Goal: Communication & Community: Answer question/provide support

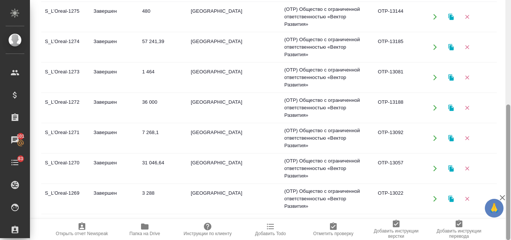
drag, startPoint x: 510, startPoint y: 111, endPoint x: 506, endPoint y: 1, distance: 110.0
click at [507, 1] on div at bounding box center [508, 120] width 6 height 240
drag, startPoint x: 505, startPoint y: 153, endPoint x: 510, endPoint y: 0, distance: 153.0
click at [510, 0] on div at bounding box center [508, 120] width 6 height 240
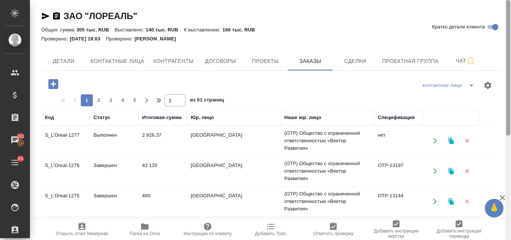
drag, startPoint x: 508, startPoint y: 112, endPoint x: 510, endPoint y: -20, distance: 132.0
click at [510, 0] on html "🙏 .cls-1 fill:#fff; AWATERA Valyaeva Anna Клиенты Спецификации Заказы 101 Чаты …" at bounding box center [255, 120] width 511 height 240
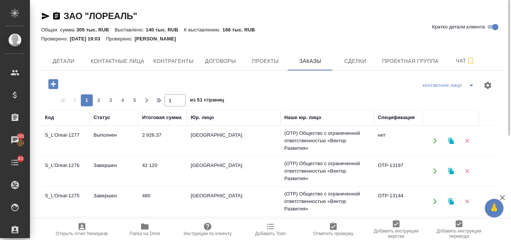
click at [450, 143] on icon "button" at bounding box center [450, 141] width 5 height 6
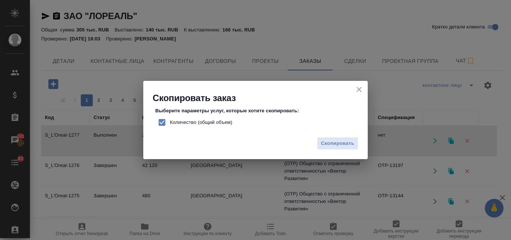
click at [163, 122] on input "Количество (общий объем)" at bounding box center [162, 122] width 16 height 16
checkbox input "false"
click at [338, 141] on span "Скопировать" at bounding box center [337, 143] width 33 height 9
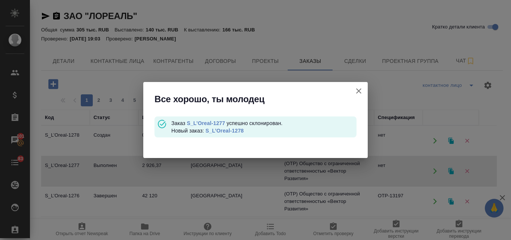
click at [232, 131] on link "S_L’Oreal-1278" at bounding box center [224, 130] width 38 height 6
click at [350, 89] on button "Кратко детали клиента" at bounding box center [359, 91] width 18 height 18
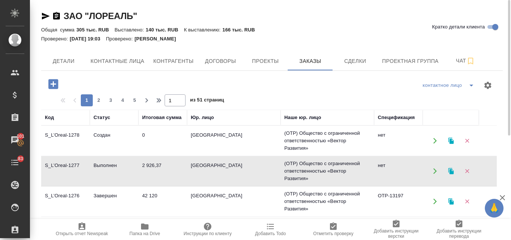
click at [156, 172] on td "2 926,37" at bounding box center [162, 171] width 49 height 26
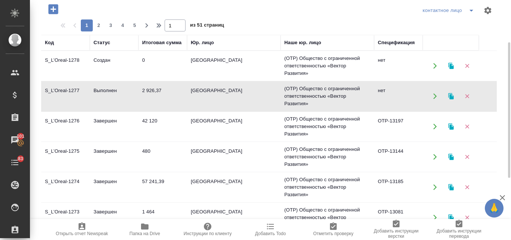
click at [121, 121] on td "Завершен" at bounding box center [114, 126] width 49 height 26
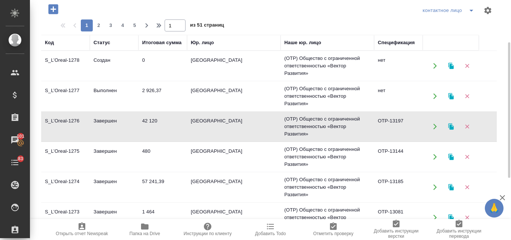
click at [121, 121] on td "Завершен" at bounding box center [114, 126] width 49 height 26
click at [167, 65] on td "0" at bounding box center [162, 66] width 49 height 26
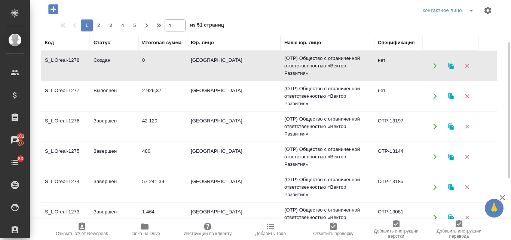
click at [167, 65] on td "0" at bounding box center [162, 66] width 49 height 26
click at [143, 183] on td "57 241,39" at bounding box center [162, 187] width 49 height 26
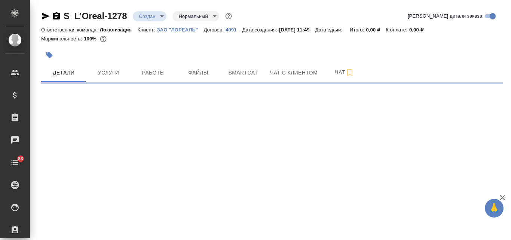
select select "RU"
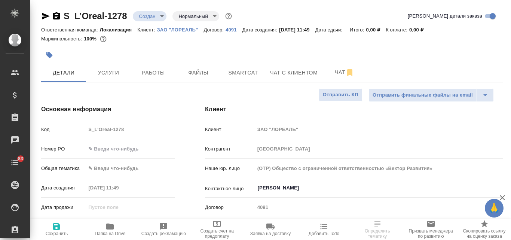
type textarea "x"
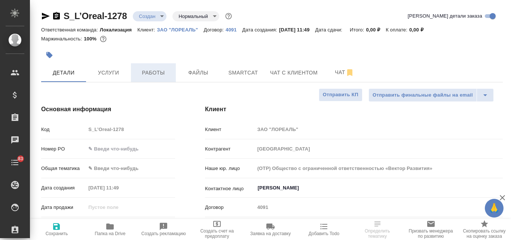
type textarea "x"
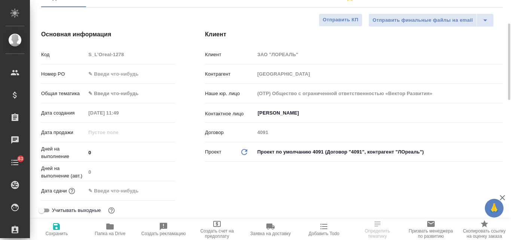
click at [137, 94] on body "🙏 .cls-1 fill:#fff; AWATERA Valyaeva Anna Клиенты Спецификации Заказы Чаты 83 T…" at bounding box center [255, 120] width 511 height 240
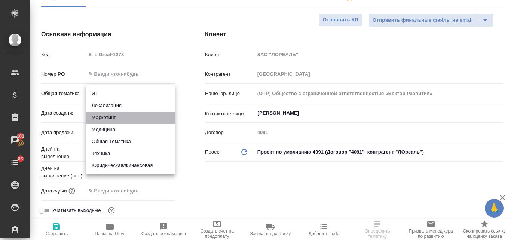
click at [102, 116] on li "Маркетинг" at bounding box center [130, 117] width 89 height 12
type input "marketing"
type textarea "x"
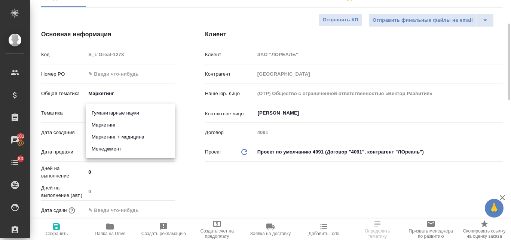
click at [107, 112] on body "🙏 .cls-1 fill:#fff; AWATERA Valyaeva Anna Клиенты Спецификации Заказы 101 Чаты …" at bounding box center [255, 120] width 511 height 240
click at [105, 126] on li "Маркетинг" at bounding box center [130, 125] width 89 height 12
type textarea "x"
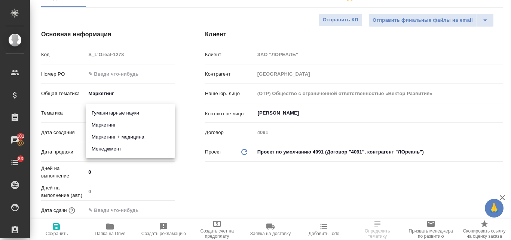
type input "5a8b8b956a9677013d343d63"
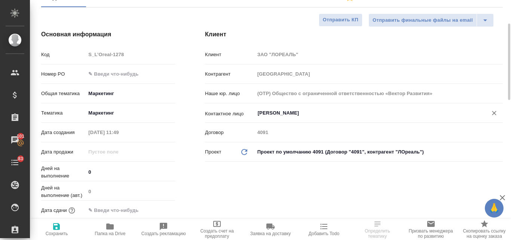
click at [283, 111] on input "Жаравина Анна" at bounding box center [366, 112] width 218 height 9
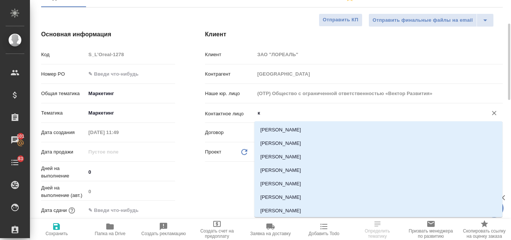
type input "кс"
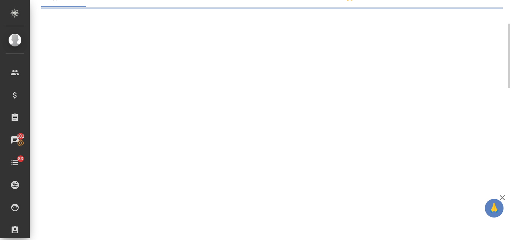
select select "RU"
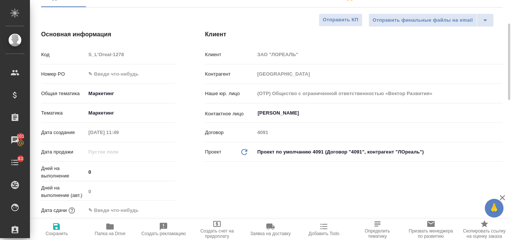
type textarea "x"
click at [283, 111] on input "Жаравина Анна" at bounding box center [366, 112] width 218 height 9
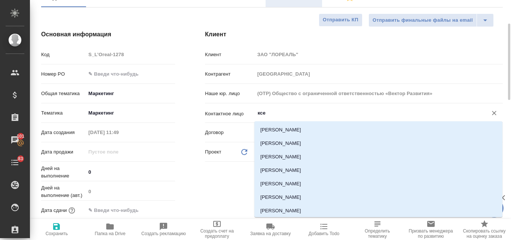
type input "ксе"
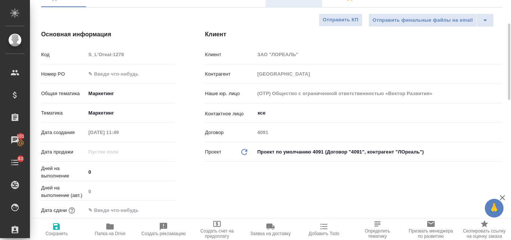
type textarea "x"
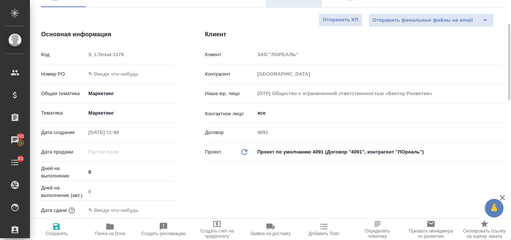
type textarea "x"
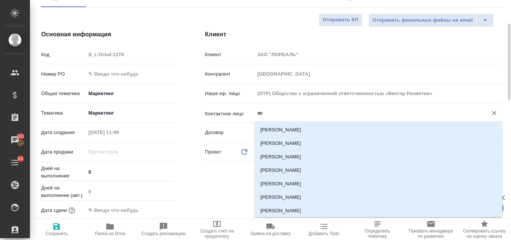
type input "к"
type textarea "x"
type input "а"
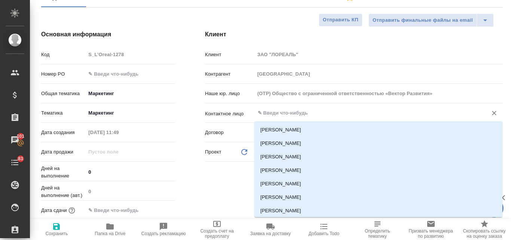
type textarea "x"
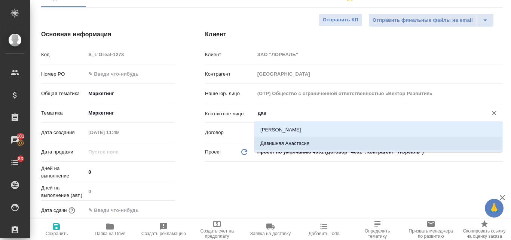
click at [323, 143] on li "Давишняя Анастасия" at bounding box center [378, 142] width 248 height 13
type input "Давишняя Анастасия"
type textarea "x"
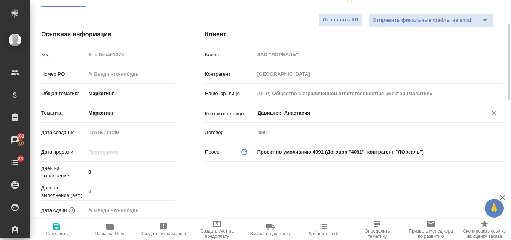
type input "Давишняя Анастасия"
click at [57, 228] on icon "button" at bounding box center [56, 226] width 9 height 9
type textarea "x"
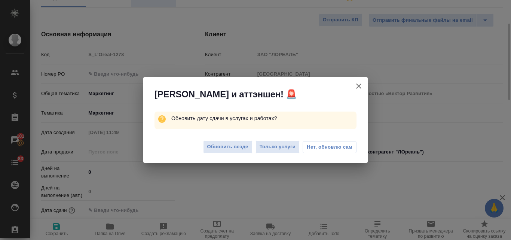
type textarea "x"
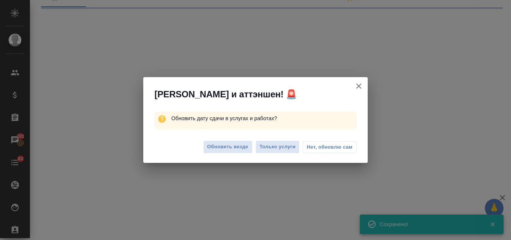
select select "RU"
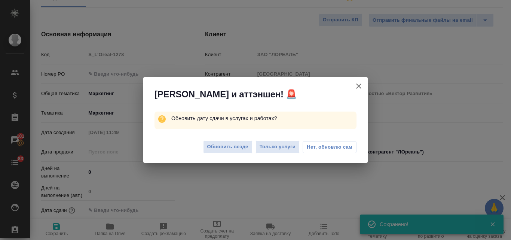
type textarea "x"
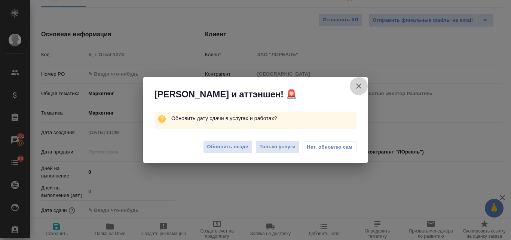
click at [361, 87] on icon "button" at bounding box center [358, 86] width 9 height 9
type textarea "x"
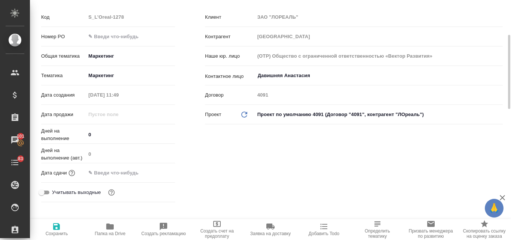
scroll to position [0, 0]
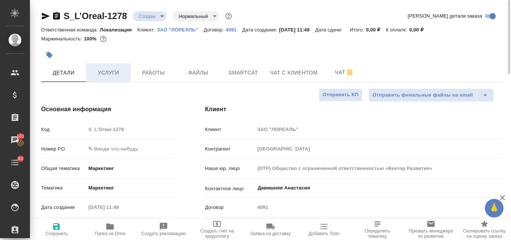
click at [116, 74] on span "Услуги" at bounding box center [108, 72] width 36 height 9
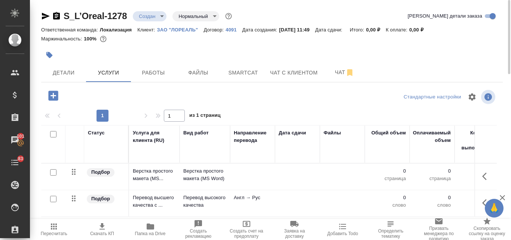
scroll to position [65, 0]
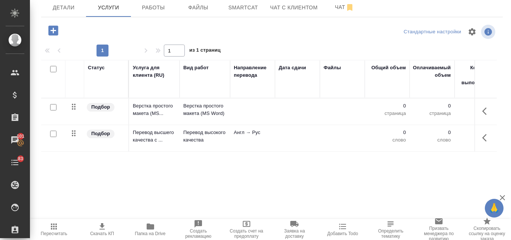
click at [53, 71] on input "checkbox" at bounding box center [53, 69] width 6 height 6
checkbox input "true"
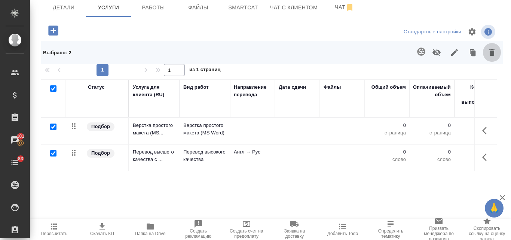
click at [489, 54] on icon "button" at bounding box center [491, 52] width 5 height 7
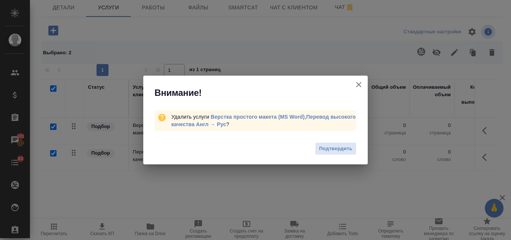
click at [327, 150] on span "Подтвердить" at bounding box center [335, 148] width 33 height 9
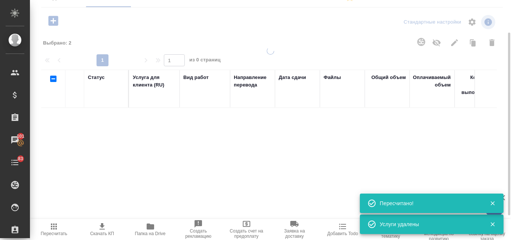
scroll to position [55, 0]
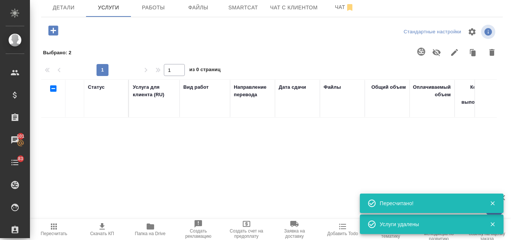
click at [56, 31] on icon "button" at bounding box center [53, 30] width 10 height 10
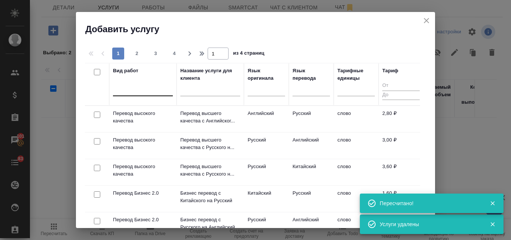
click at [136, 87] on div at bounding box center [143, 88] width 60 height 11
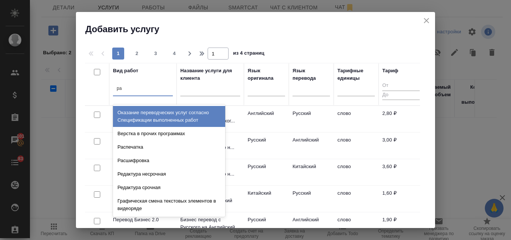
type input "рас"
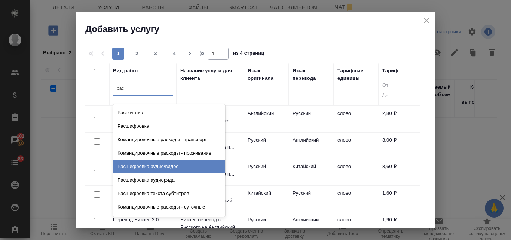
click at [162, 165] on div "Расшифровка аудио\видео" at bounding box center [169, 166] width 112 height 13
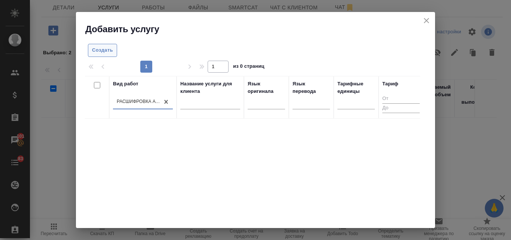
click at [101, 49] on span "Создать" at bounding box center [102, 50] width 21 height 9
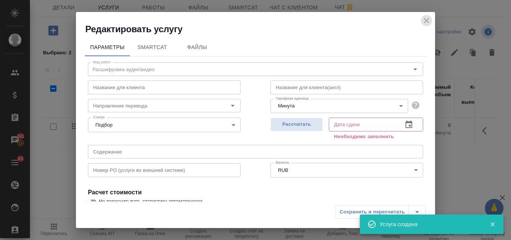
click at [422, 21] on icon "close" at bounding box center [426, 20] width 9 height 9
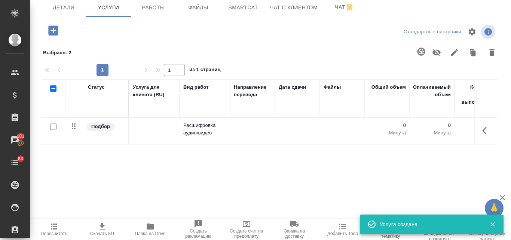
click at [50, 31] on icon "button" at bounding box center [53, 30] width 10 height 10
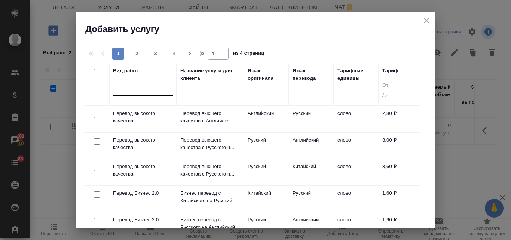
click at [124, 92] on div at bounding box center [143, 88] width 60 height 11
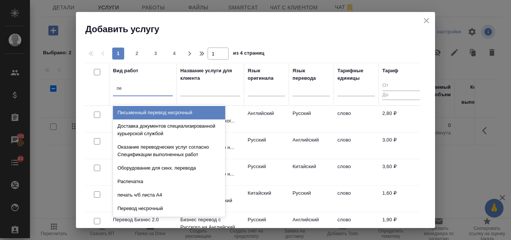
type input "п"
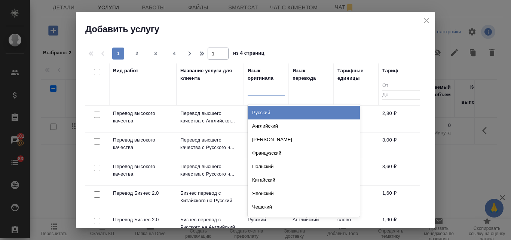
click at [260, 91] on div at bounding box center [265, 88] width 37 height 11
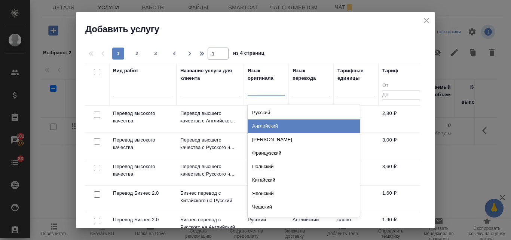
click at [255, 126] on div "Английский" at bounding box center [303, 125] width 112 height 13
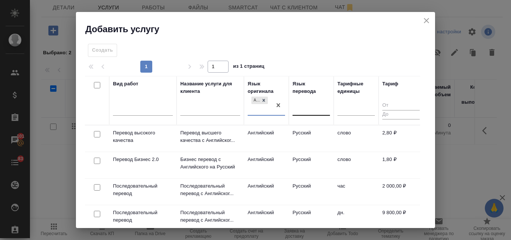
click at [306, 107] on div at bounding box center [310, 108] width 37 height 11
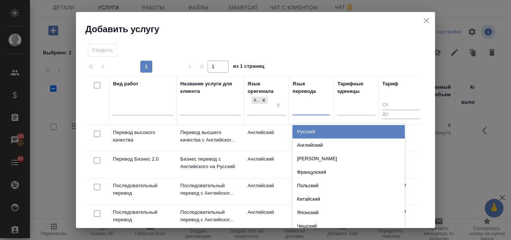
click at [299, 129] on div "Русский" at bounding box center [348, 131] width 112 height 13
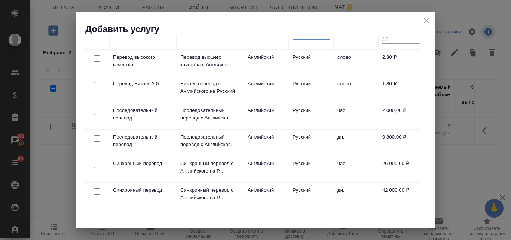
scroll to position [1, 0]
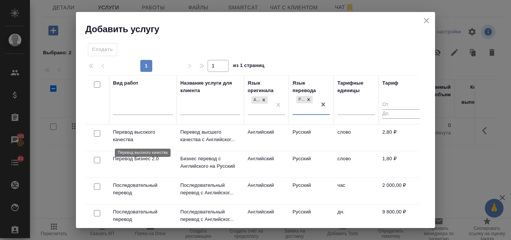
click at [132, 130] on p "Перевод высокого качества" at bounding box center [143, 135] width 60 height 15
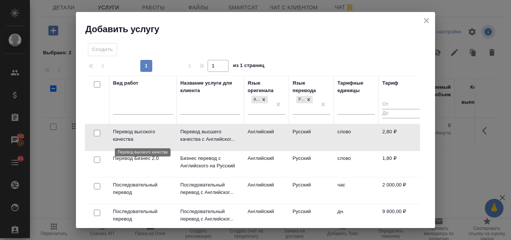
click at [132, 130] on p "Перевод высокого качества" at bounding box center [143, 135] width 60 height 15
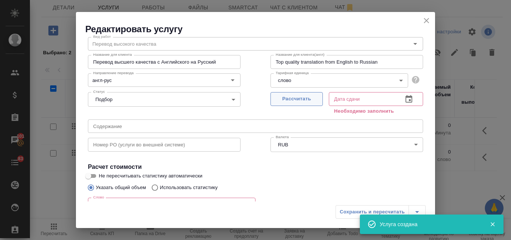
scroll to position [37, 0]
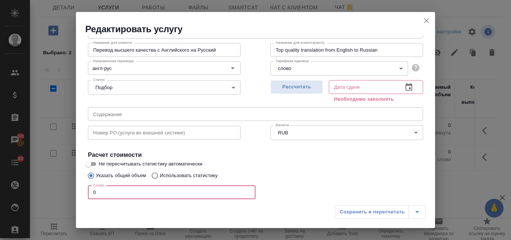
drag, startPoint x: 100, startPoint y: 191, endPoint x: 89, endPoint y: 190, distance: 10.9
click at [89, 190] on input "0" at bounding box center [171, 191] width 167 height 13
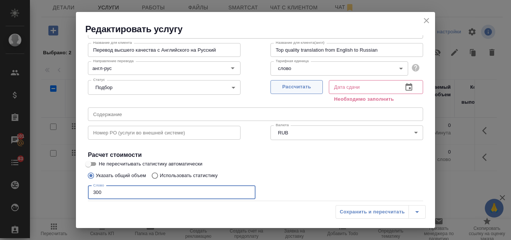
type input "300"
click at [281, 88] on span "Рассчитать" at bounding box center [296, 87] width 44 height 9
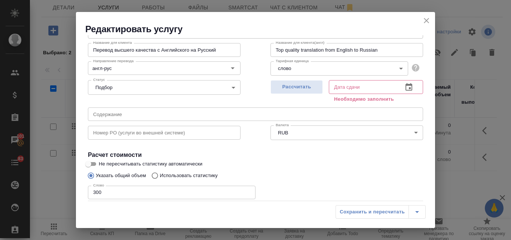
type input "30.09.2025 13:04"
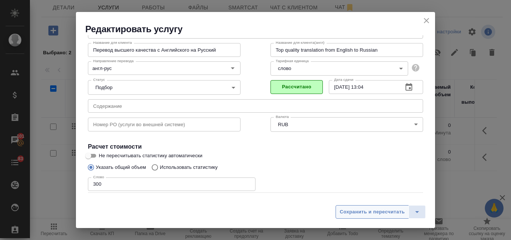
click at [369, 211] on span "Сохранить и пересчитать" at bounding box center [371, 211] width 65 height 9
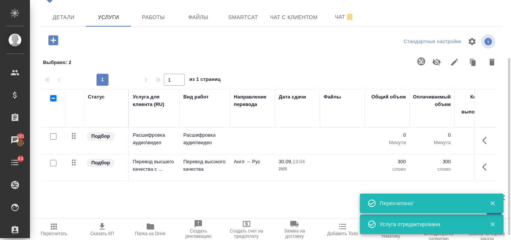
scroll to position [65, 0]
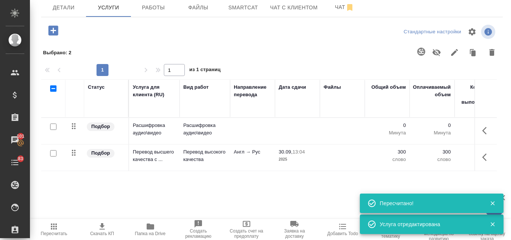
click at [51, 33] on icon "button" at bounding box center [53, 30] width 10 height 10
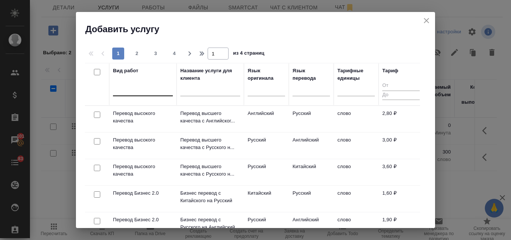
click at [141, 90] on div at bounding box center [143, 88] width 60 height 11
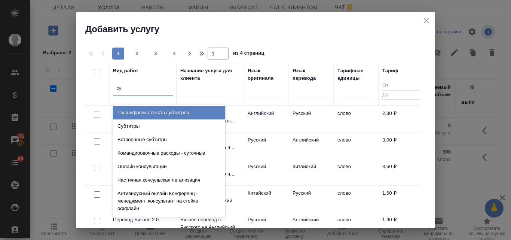
type input "суб"
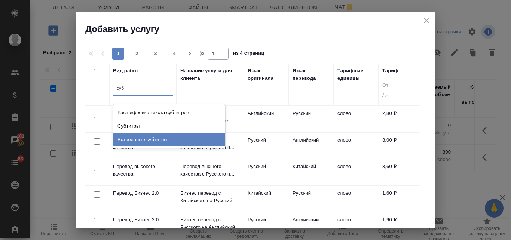
click at [155, 138] on div "Встроенные субтитры" at bounding box center [169, 139] width 112 height 13
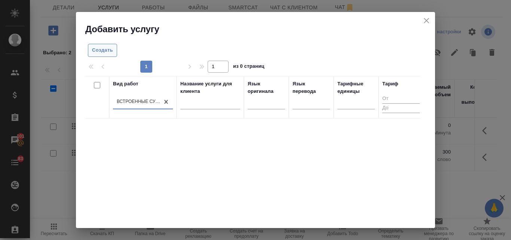
click at [103, 50] on span "Создать" at bounding box center [102, 50] width 21 height 9
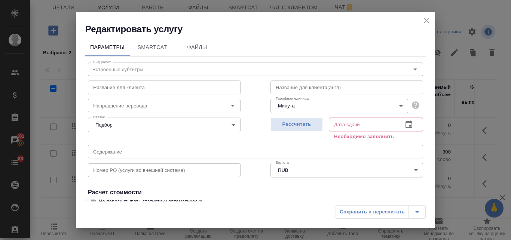
click at [428, 16] on icon "close" at bounding box center [426, 20] width 9 height 9
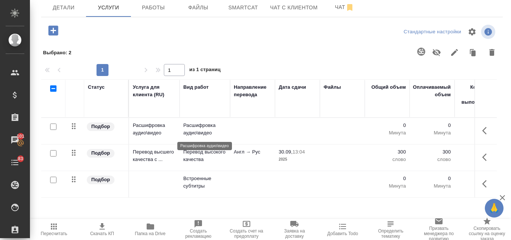
click at [200, 126] on p "Расшифровка аудио\видео" at bounding box center [204, 129] width 43 height 15
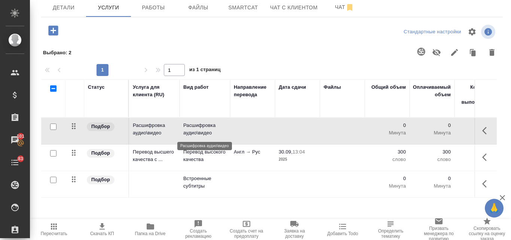
click at [200, 126] on p "Расшифровка аудио\видео" at bounding box center [204, 129] width 43 height 15
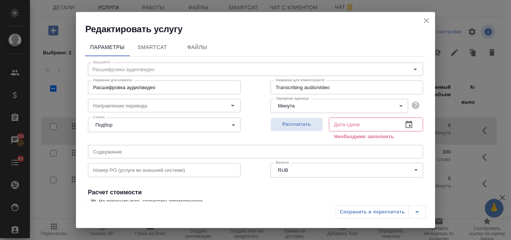
scroll to position [84, 0]
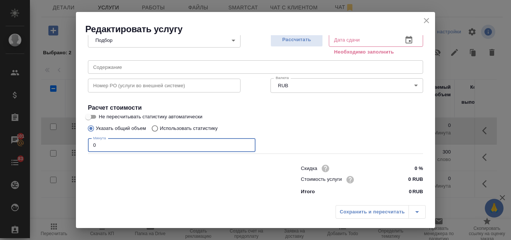
drag, startPoint x: 99, startPoint y: 145, endPoint x: 89, endPoint y: 145, distance: 9.4
click at [89, 145] on input "0" at bounding box center [171, 144] width 167 height 13
type input "2"
click at [297, 44] on span "Рассчитать" at bounding box center [296, 40] width 44 height 9
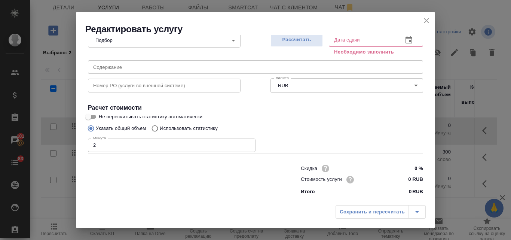
type input "30.09.2025 12:04"
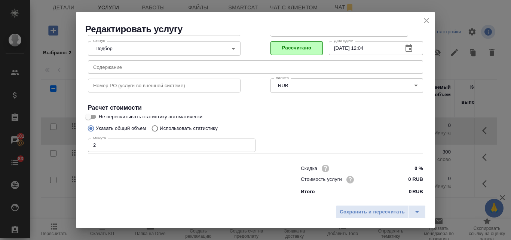
scroll to position [76, 0]
click at [369, 208] on span "Сохранить и пересчитать" at bounding box center [371, 211] width 65 height 9
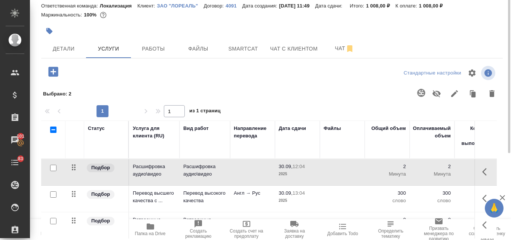
scroll to position [0, 0]
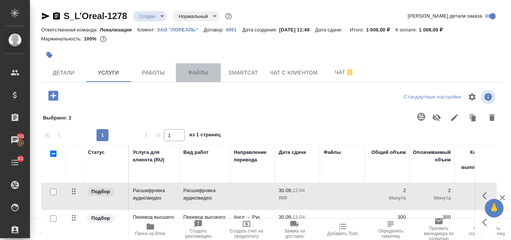
click at [196, 71] on span "Файлы" at bounding box center [198, 72] width 36 height 9
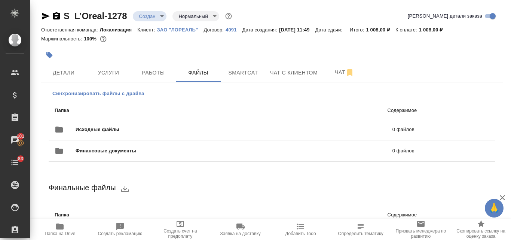
click at [105, 93] on span "Синхронизировать файлы с драйва" at bounding box center [98, 93] width 92 height 7
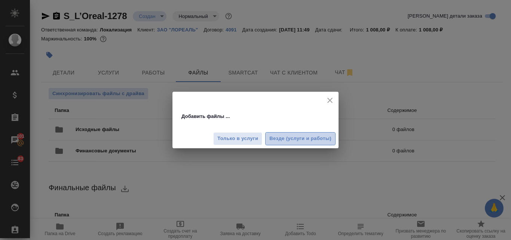
click at [277, 141] on span "Везде (услуги и работы)" at bounding box center [300, 138] width 62 height 9
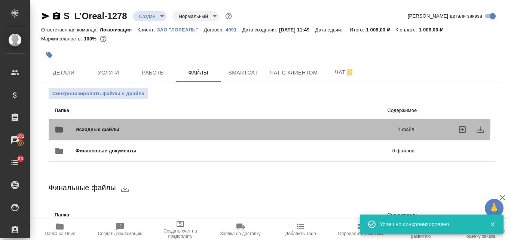
click at [221, 124] on div "Исходные файлы 1 файл" at bounding box center [235, 129] width 360 height 18
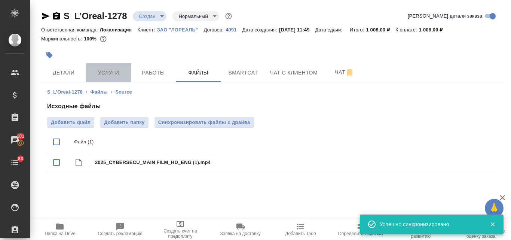
click at [118, 68] on span "Услуги" at bounding box center [108, 72] width 36 height 9
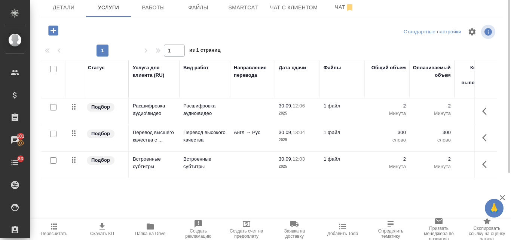
scroll to position [28, 0]
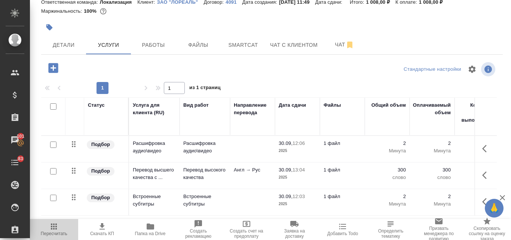
click at [55, 229] on icon "button" at bounding box center [53, 226] width 9 height 9
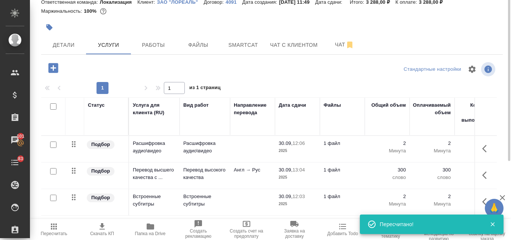
scroll to position [0, 0]
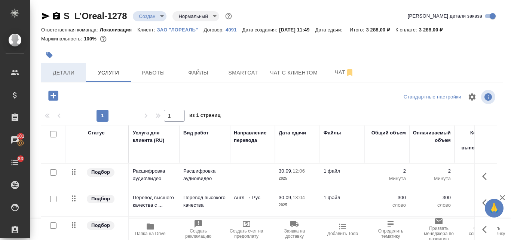
click at [65, 76] on span "Детали" at bounding box center [64, 72] width 36 height 9
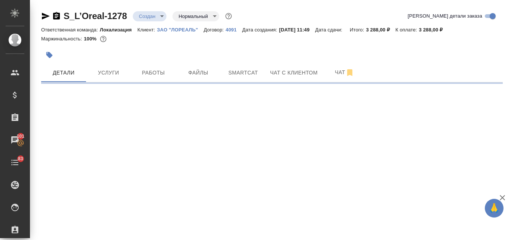
select select "RU"
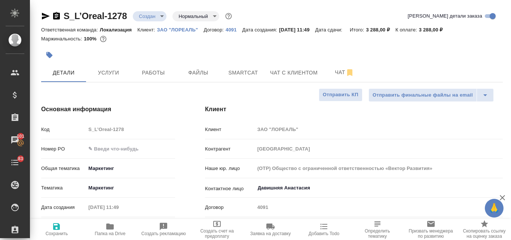
type textarea "x"
type input "Муталимов Марк"
type input "Сеитов Павел"
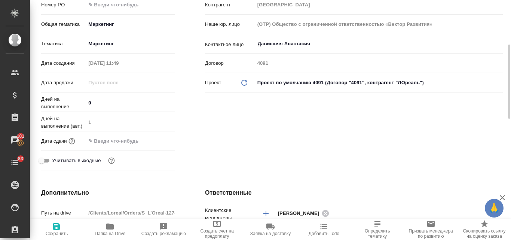
scroll to position [69, 0]
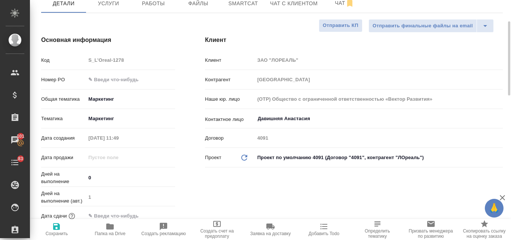
type textarea "x"
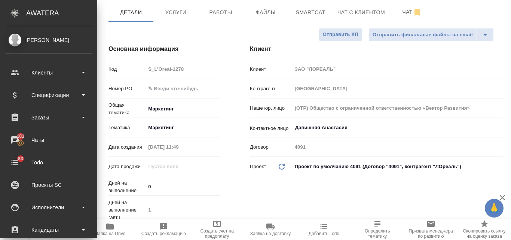
type textarea "x"
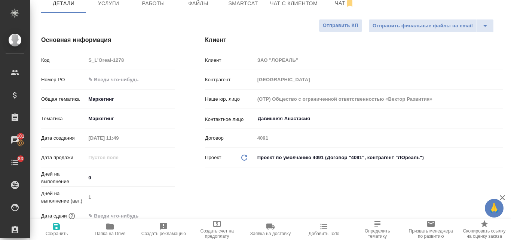
type textarea "x"
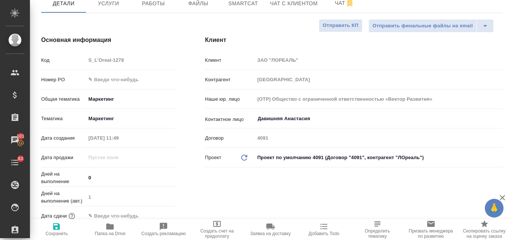
type textarea "x"
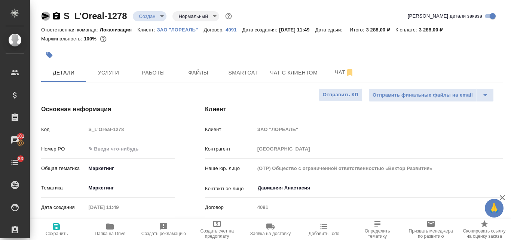
click at [47, 16] on icon "button" at bounding box center [45, 16] width 9 height 9
type textarea "x"
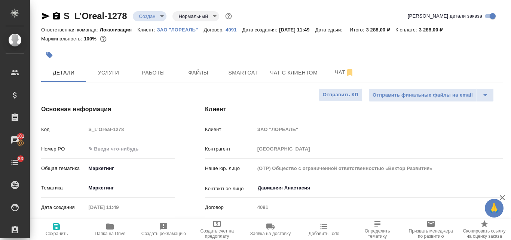
type textarea "x"
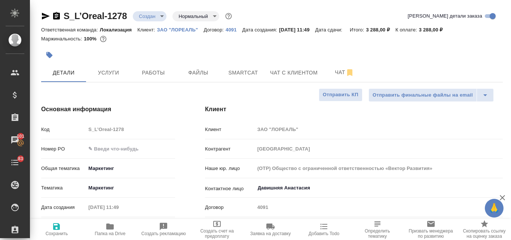
type textarea "x"
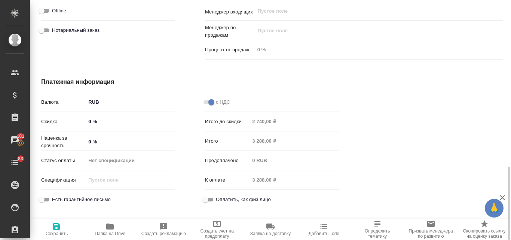
scroll to position [544, 0]
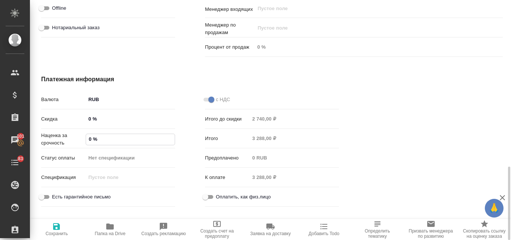
click at [89, 139] on input "0 %" at bounding box center [130, 139] width 89 height 11
type input "50 %"
type textarea "x"
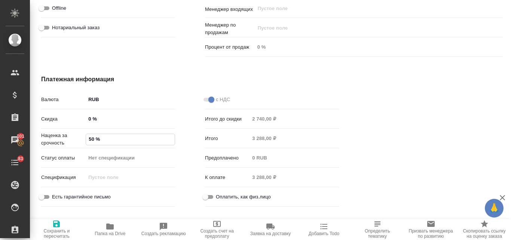
type input "50 %"
click at [53, 227] on icon "button" at bounding box center [56, 223] width 9 height 9
type textarea "x"
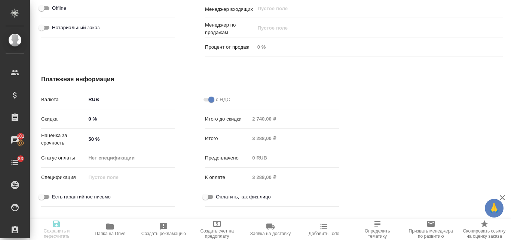
type textarea "x"
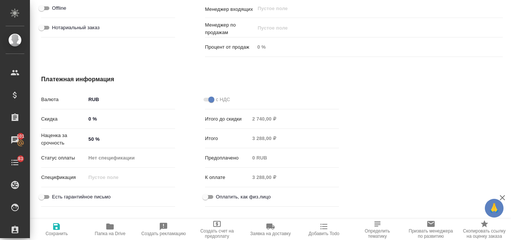
type textarea "x"
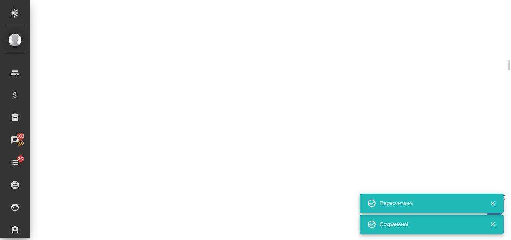
scroll to position [538, 0]
select select "RU"
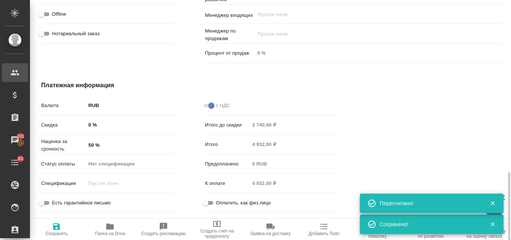
type textarea "x"
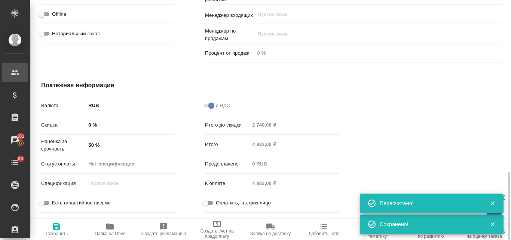
type textarea "x"
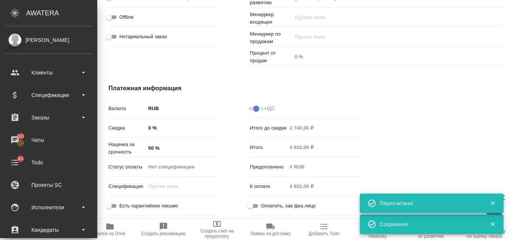
type textarea "x"
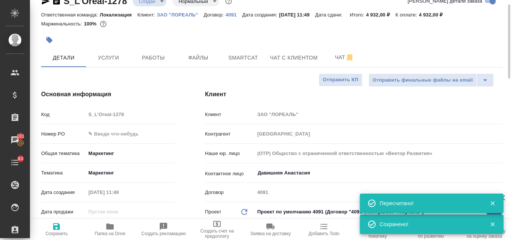
scroll to position [0, 0]
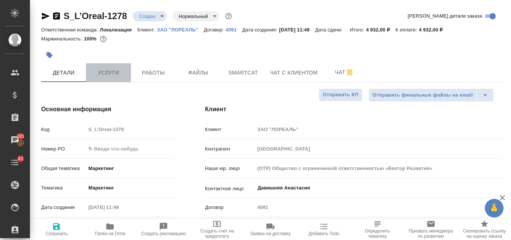
click at [109, 68] on span "Услуги" at bounding box center [108, 72] width 36 height 9
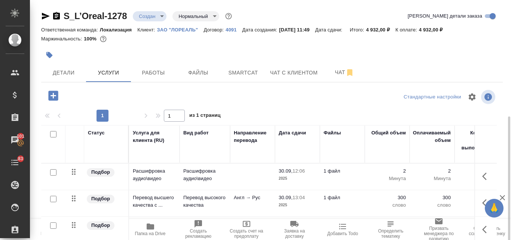
scroll to position [65, 0]
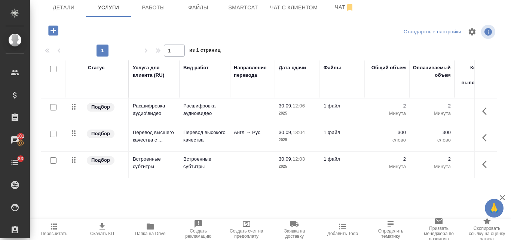
click at [101, 228] on icon "button" at bounding box center [101, 226] width 5 height 6
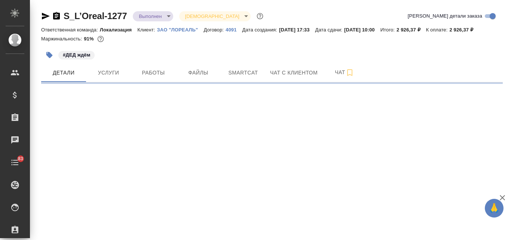
select select "RU"
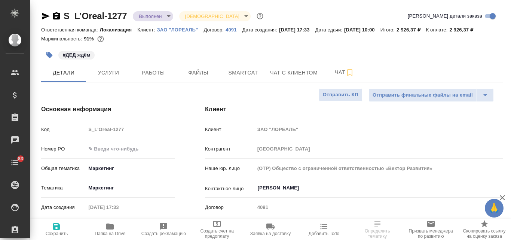
type textarea "x"
click at [113, 69] on span "Услуги" at bounding box center [108, 72] width 36 height 9
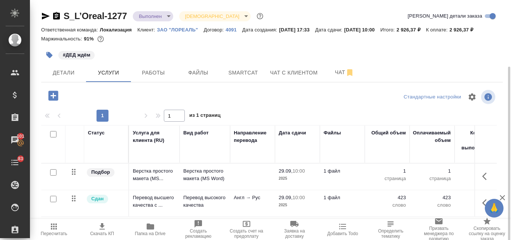
scroll to position [65, 0]
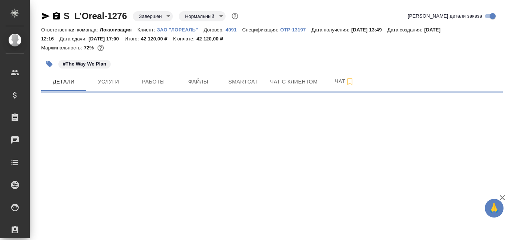
select select "RU"
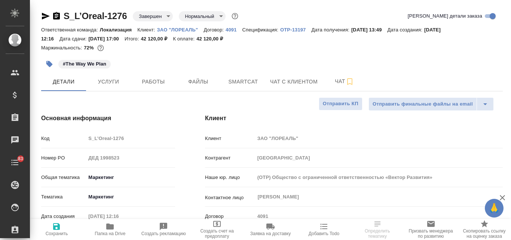
type textarea "x"
click at [106, 84] on span "Услуги" at bounding box center [108, 81] width 36 height 9
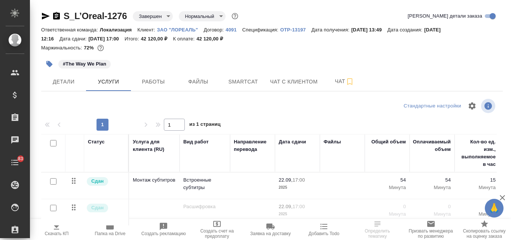
scroll to position [74, 0]
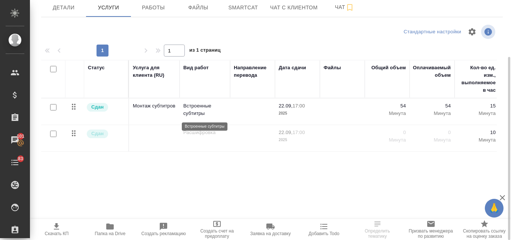
click at [207, 105] on p "Встроенные субтитры" at bounding box center [204, 109] width 43 height 15
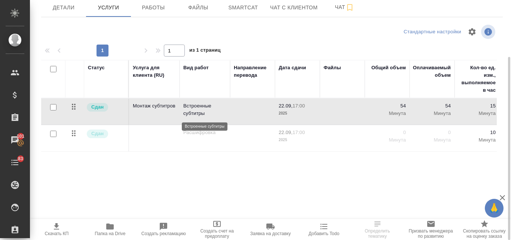
click at [207, 105] on p "Встроенные субтитры" at bounding box center [204, 109] width 43 height 15
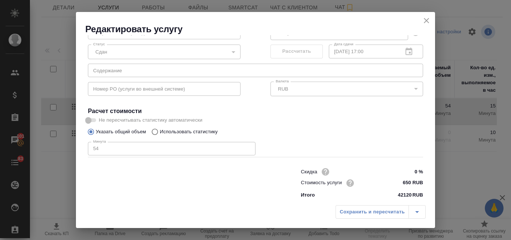
scroll to position [75, 0]
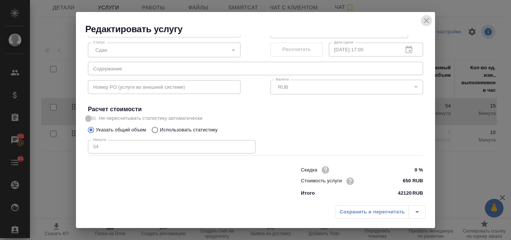
click at [425, 19] on icon "close" at bounding box center [426, 20] width 5 height 5
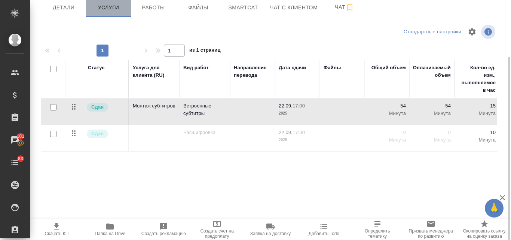
click at [111, 10] on span "Услуги" at bounding box center [108, 7] width 36 height 9
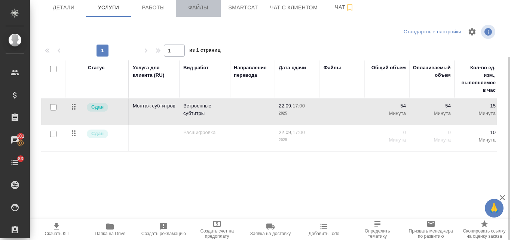
click at [203, 10] on span "Файлы" at bounding box center [198, 7] width 36 height 9
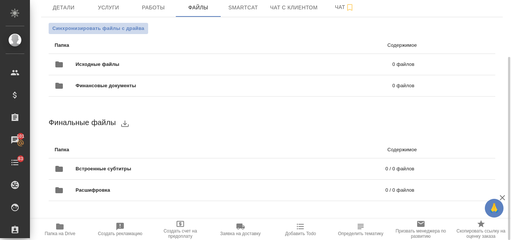
click at [139, 27] on span "Синхронизировать файлы с драйва" at bounding box center [98, 28] width 92 height 7
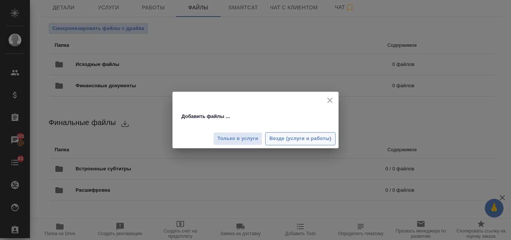
click at [289, 142] on span "Везде (услуги и работы)" at bounding box center [300, 138] width 62 height 9
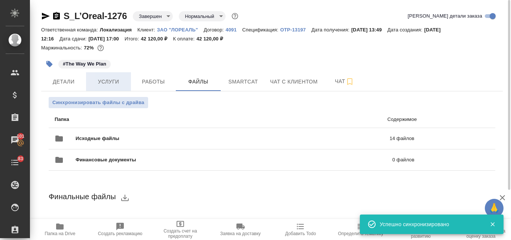
click at [115, 85] on span "Услуги" at bounding box center [108, 81] width 36 height 9
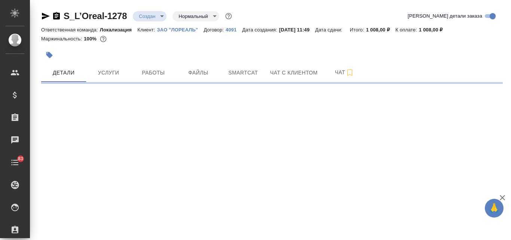
select select "RU"
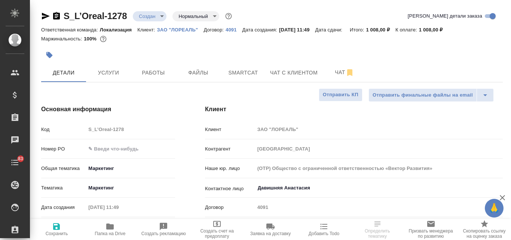
type textarea "x"
click at [112, 73] on span "Услуги" at bounding box center [108, 72] width 36 height 9
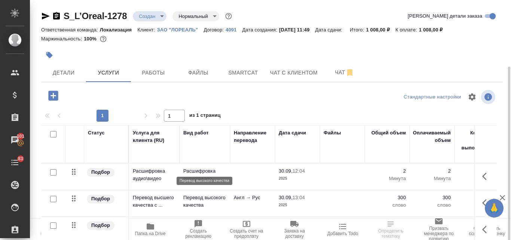
scroll to position [37, 0]
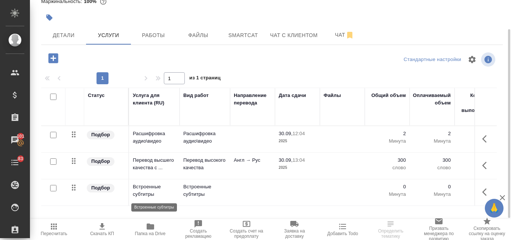
click at [147, 192] on p "Встроенные субтитры" at bounding box center [154, 190] width 43 height 15
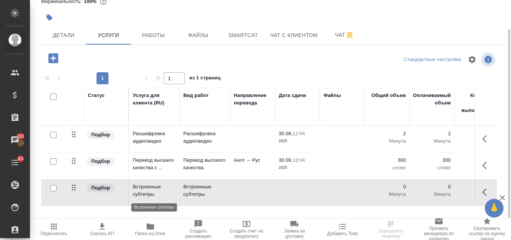
click at [147, 192] on p "Встроенные субтитры" at bounding box center [154, 190] width 43 height 15
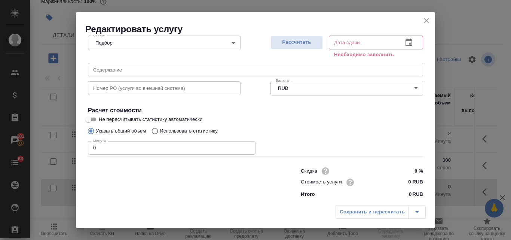
scroll to position [84, 0]
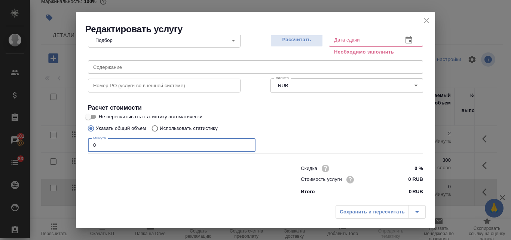
drag, startPoint x: 96, startPoint y: 142, endPoint x: 89, endPoint y: 142, distance: 7.5
click at [89, 142] on input "0" at bounding box center [171, 144] width 167 height 13
type input "5"
click at [402, 178] on input "0 RUB" at bounding box center [409, 179] width 28 height 11
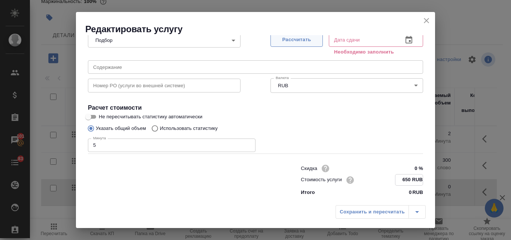
type input "650 RUB"
click at [297, 39] on span "Рассчитать" at bounding box center [296, 40] width 44 height 9
type input "30.09.2025 12:13"
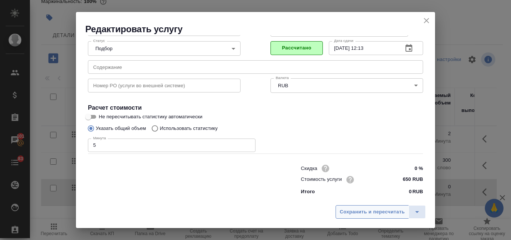
click at [363, 214] on span "Сохранить и пересчитать" at bounding box center [371, 211] width 65 height 9
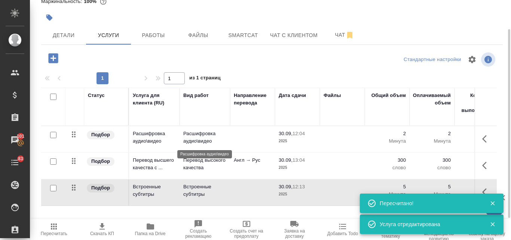
click at [198, 138] on p "Расшифровка аудио\видео" at bounding box center [204, 137] width 43 height 15
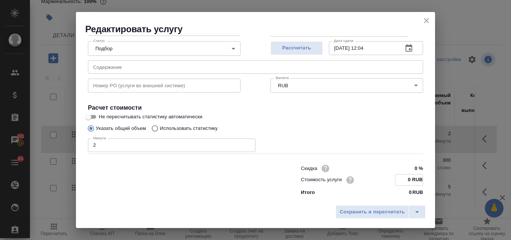
click at [402, 179] on input "0 RUB" at bounding box center [408, 179] width 27 height 11
type input "300 RUB"
click at [290, 45] on span "Рассчитать" at bounding box center [296, 48] width 44 height 9
type input "30.09.2025 12:06"
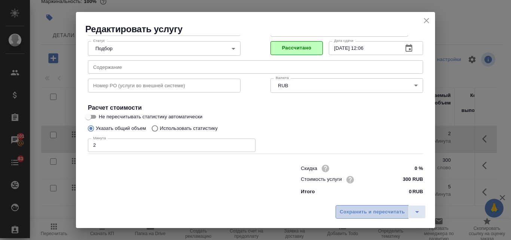
click at [368, 207] on span "Сохранить и пересчитать" at bounding box center [371, 211] width 65 height 9
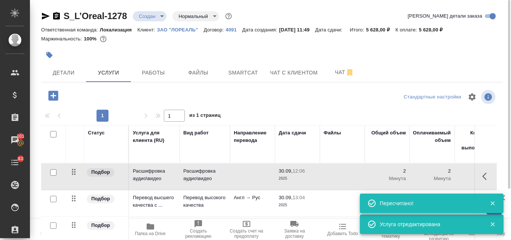
scroll to position [65, 0]
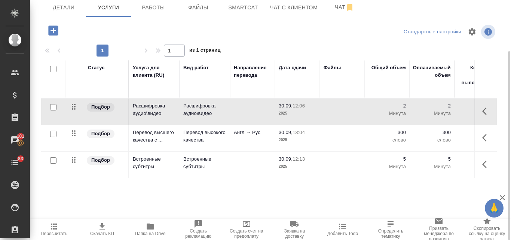
click at [60, 227] on span "Пересчитать" at bounding box center [53, 229] width 39 height 14
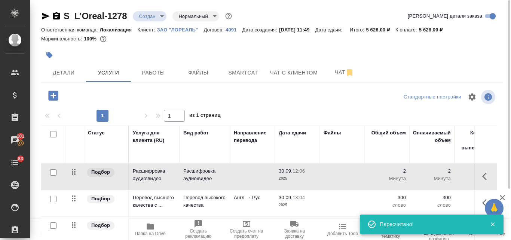
scroll to position [37, 0]
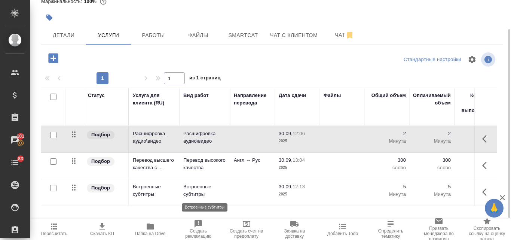
click at [202, 193] on p "Встроенные субтитры" at bounding box center [204, 190] width 43 height 15
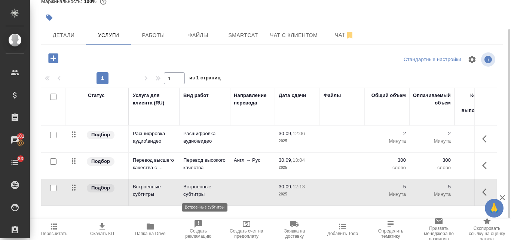
click at [202, 193] on p "Встроенные субтитры" at bounding box center [204, 190] width 43 height 15
click at [205, 191] on p "Встроенные субтитры" at bounding box center [204, 190] width 43 height 15
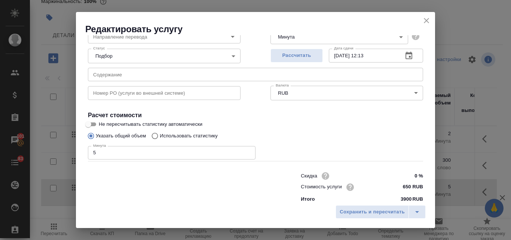
scroll to position [76, 0]
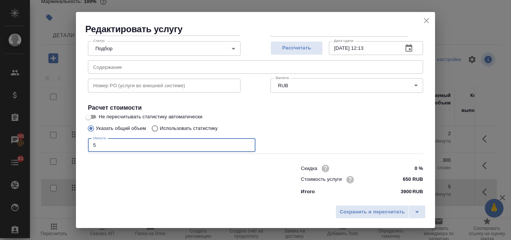
drag, startPoint x: 99, startPoint y: 143, endPoint x: 90, endPoint y: 143, distance: 9.0
click at [90, 143] on input "5" at bounding box center [171, 144] width 167 height 13
type input "2"
click at [307, 52] on span "Рассчитать" at bounding box center [296, 48] width 44 height 9
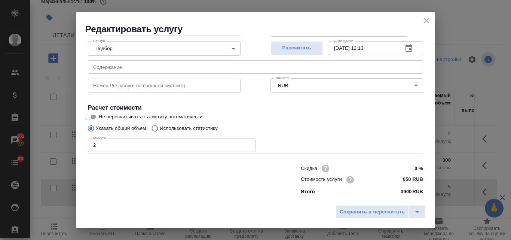
type input "30.09.2025 12:03"
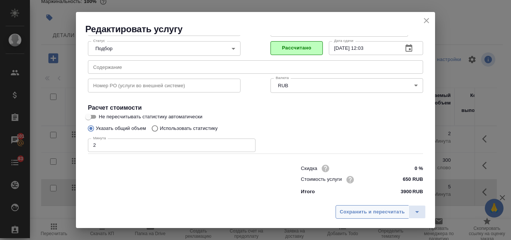
click at [353, 215] on span "Сохранить и пересчитать" at bounding box center [371, 211] width 65 height 9
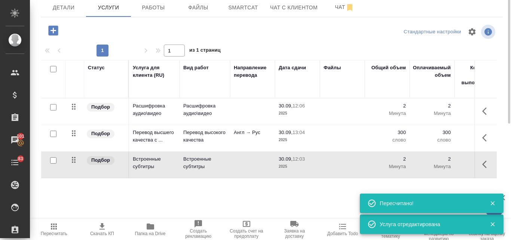
scroll to position [0, 0]
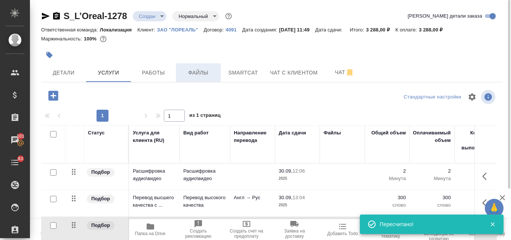
click at [200, 78] on button "Файлы" at bounding box center [198, 72] width 45 height 19
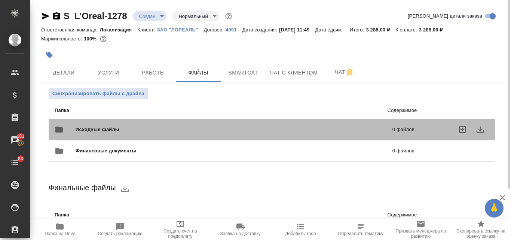
click at [84, 128] on span "Исходные файлы" at bounding box center [166, 129] width 180 height 7
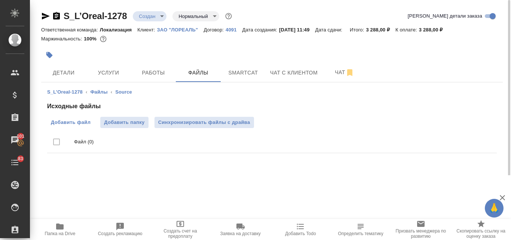
click at [86, 123] on span "Добавить файл" at bounding box center [71, 122] width 40 height 7
click at [0, 0] on input "Добавить файл" at bounding box center [0, 0] width 0 height 0
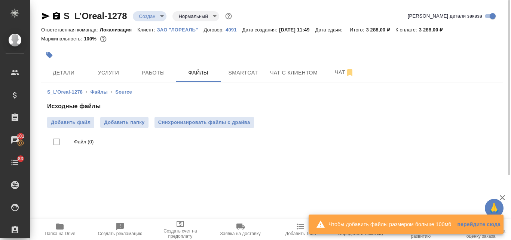
click at [58, 228] on icon "button" at bounding box center [59, 226] width 7 height 6
click at [55, 76] on span "Детали" at bounding box center [64, 72] width 36 height 9
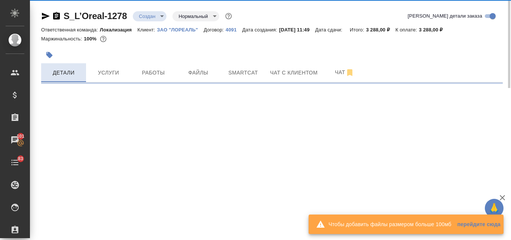
select select "RU"
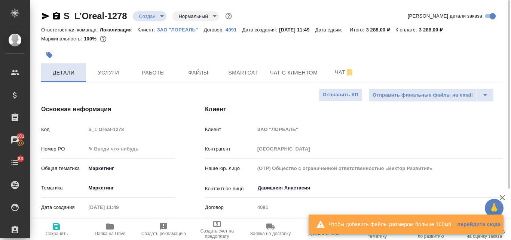
type textarea "x"
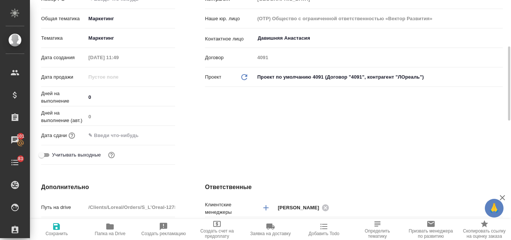
scroll to position [224, 0]
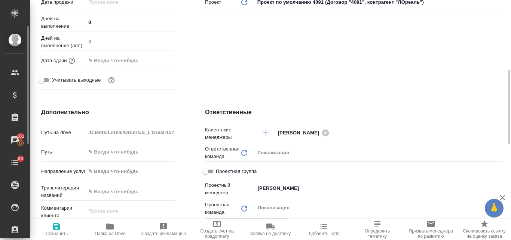
type textarea "x"
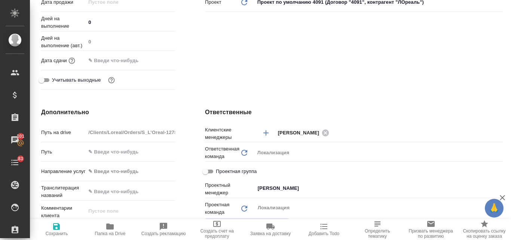
type textarea "x"
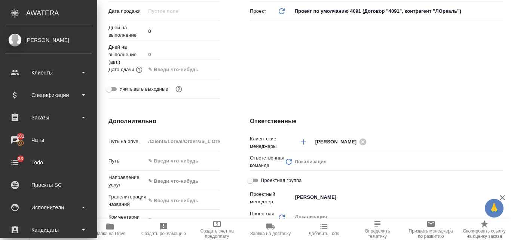
type textarea "x"
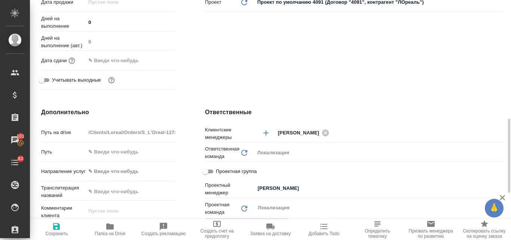
scroll to position [299, 0]
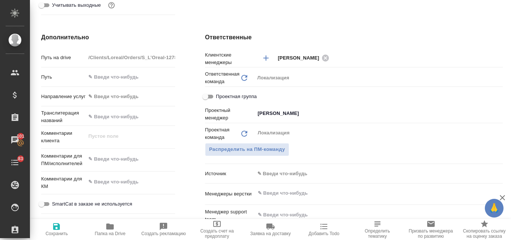
type textarea "x"
click at [125, 160] on textarea at bounding box center [130, 159] width 89 height 13
paste textarea "Можем сделать к 3 октября до 14:00 перевод данного ролика и субтитры? 2025_CYBE…"
type textarea "Можем сделать к 3 октября до 14:00 перевод данного ролика и субтитры? 2025_CYBE…"
type textarea "x"
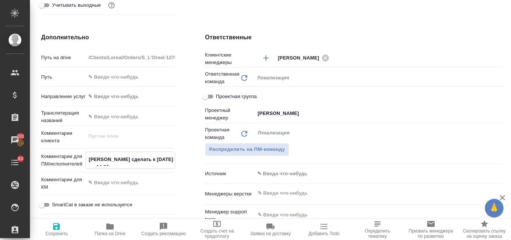
type textarea "x"
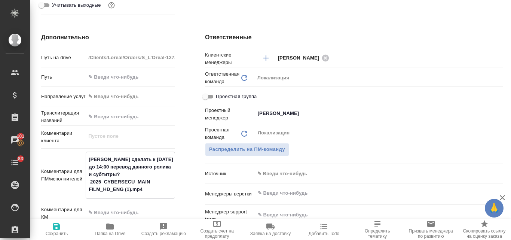
type textarea "Можем сделать к 3 октября до 14:00 перевод данного ролика и субтитры? 2025_CYBE…"
type textarea "x"
click at [57, 230] on icon "button" at bounding box center [56, 226] width 9 height 9
type textarea "x"
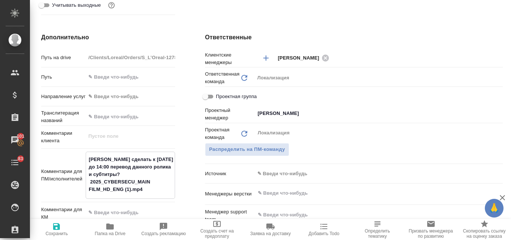
type textarea "x"
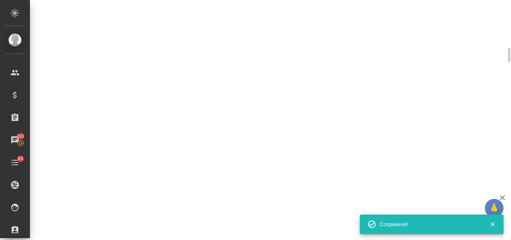
select select "RU"
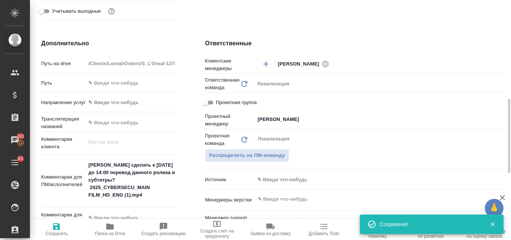
type textarea "x"
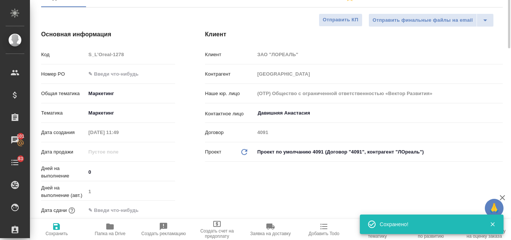
scroll to position [0, 0]
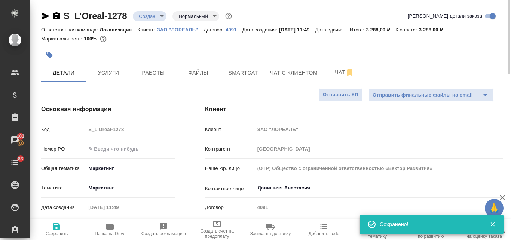
type textarea "x"
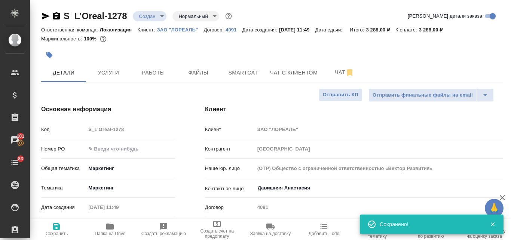
type textarea "x"
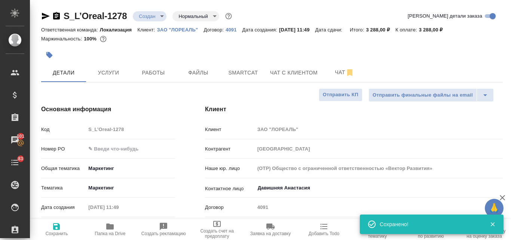
type textarea "x"
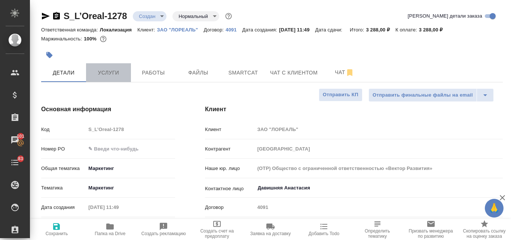
click at [93, 67] on button "Услуги" at bounding box center [108, 72] width 45 height 19
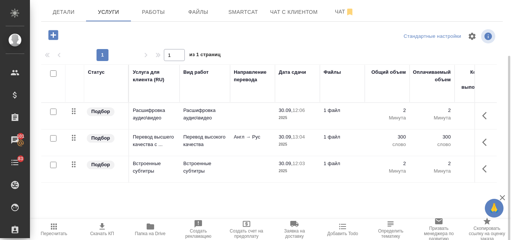
scroll to position [65, 0]
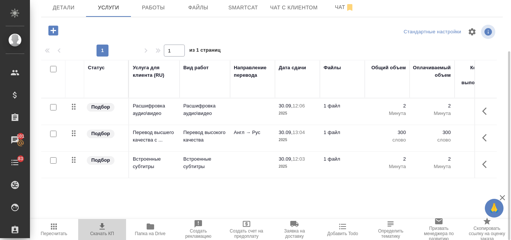
click at [105, 229] on icon "button" at bounding box center [102, 226] width 9 height 9
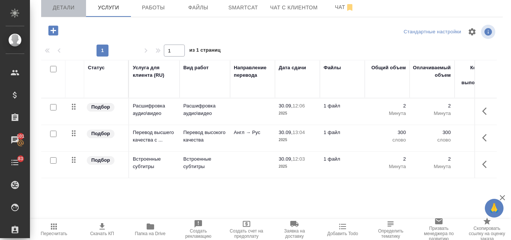
click at [67, 10] on span "Детали" at bounding box center [64, 7] width 36 height 9
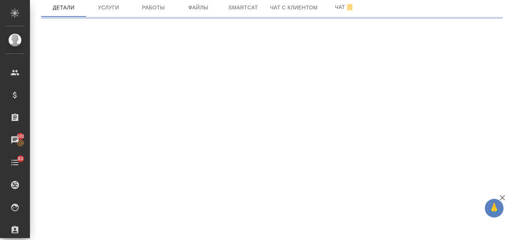
select select "RU"
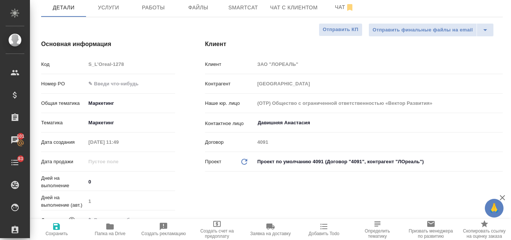
type textarea "x"
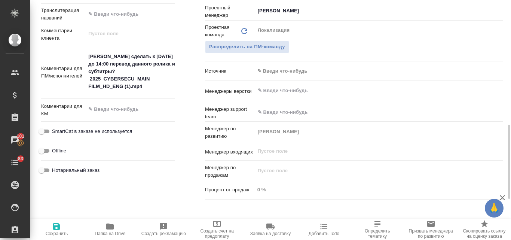
scroll to position [476, 0]
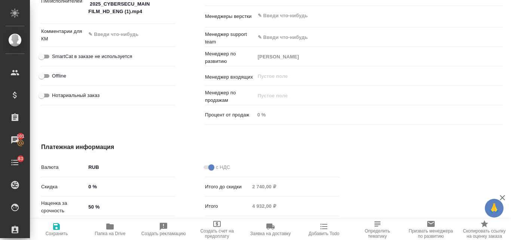
click at [90, 205] on input "50 %" at bounding box center [130, 207] width 89 height 11
type input "0 %"
type textarea "x"
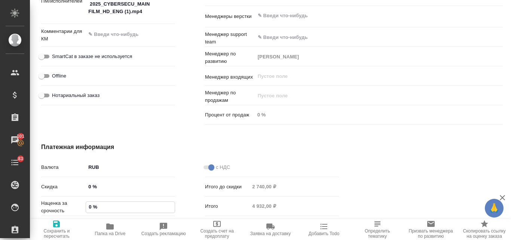
type input "10 %"
type textarea "x"
type input "100 %"
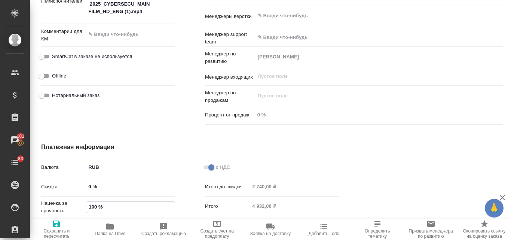
type textarea "x"
type input "100 %"
click at [53, 226] on icon "button" at bounding box center [56, 223] width 9 height 9
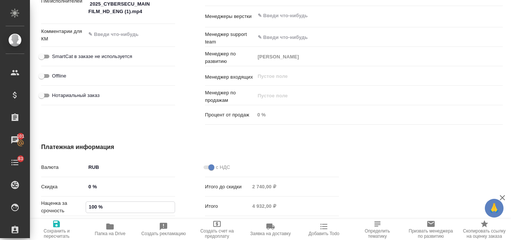
type textarea "x"
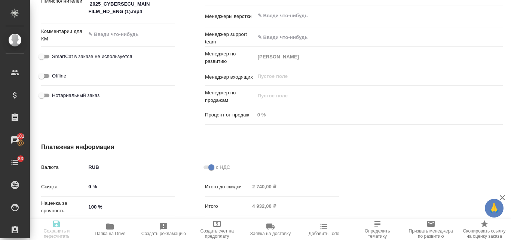
type textarea "x"
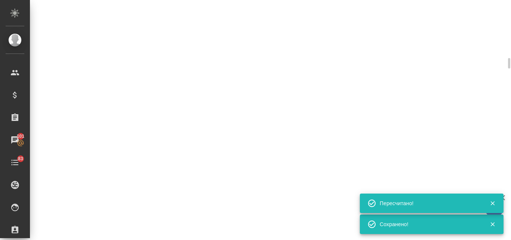
select select "RU"
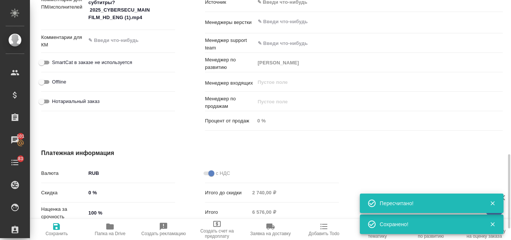
type textarea "x"
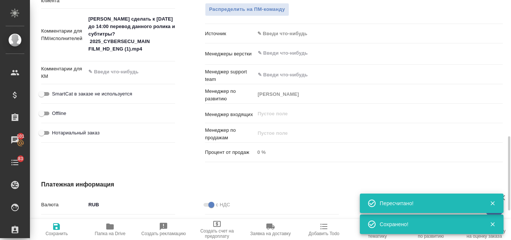
scroll to position [402, 0]
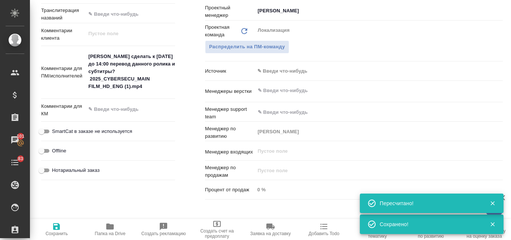
type textarea "x"
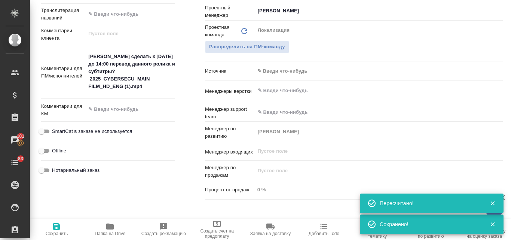
type textarea "x"
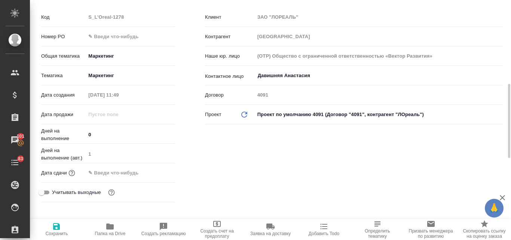
scroll to position [224, 0]
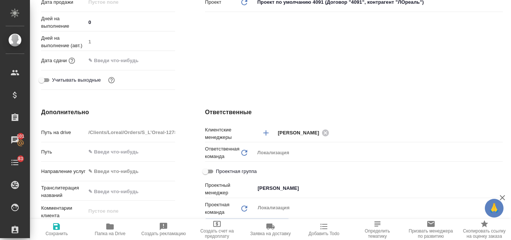
click at [55, 228] on icon "button" at bounding box center [56, 226] width 9 height 9
type textarea "x"
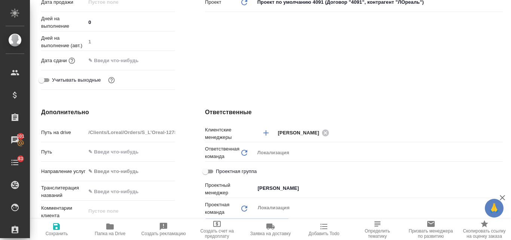
type textarea "x"
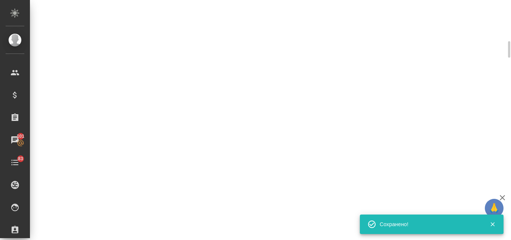
select select "RU"
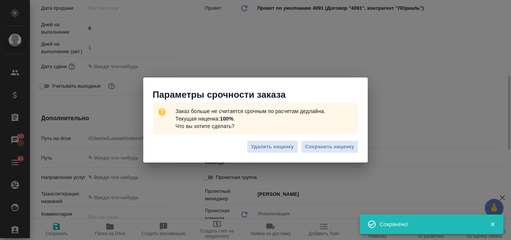
type textarea "x"
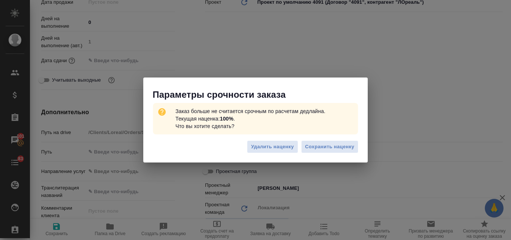
click at [322, 151] on button "Сохранить наценку" at bounding box center [329, 146] width 57 height 13
type textarea "x"
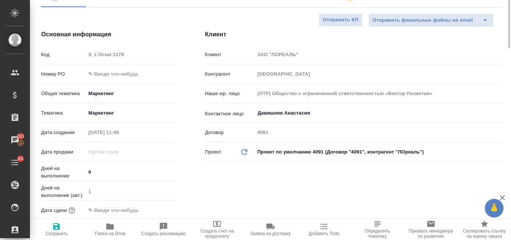
scroll to position [37, 0]
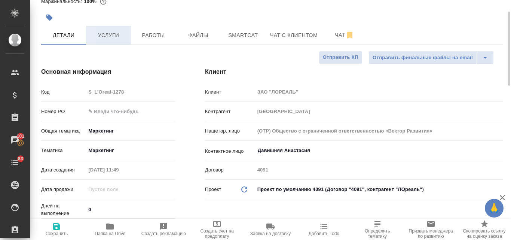
click at [106, 39] on span "Услуги" at bounding box center [108, 35] width 36 height 9
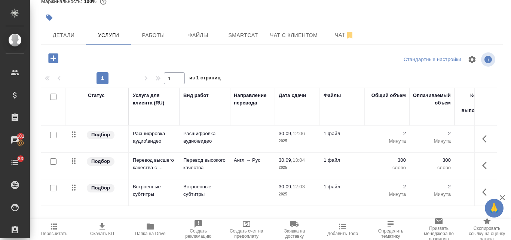
scroll to position [65, 0]
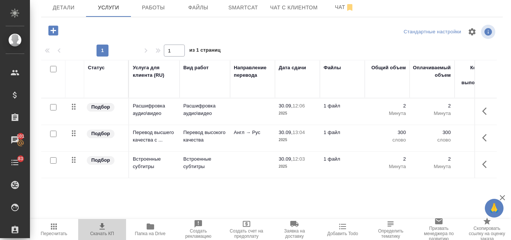
click at [104, 225] on icon "button" at bounding box center [101, 226] width 5 height 6
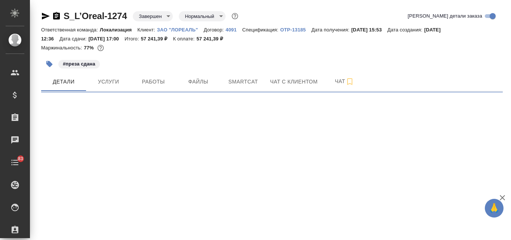
select select "RU"
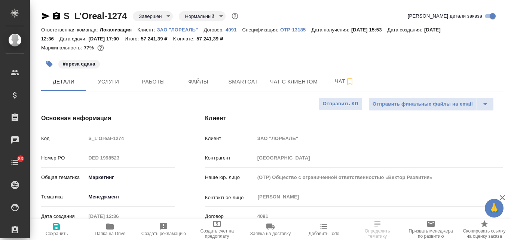
type textarea "x"
click at [114, 83] on span "Услуги" at bounding box center [108, 81] width 36 height 9
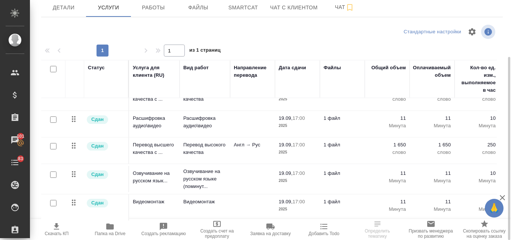
scroll to position [80, 0]
click at [206, 114] on p "Расшифровка аудио\видео" at bounding box center [204, 121] width 43 height 15
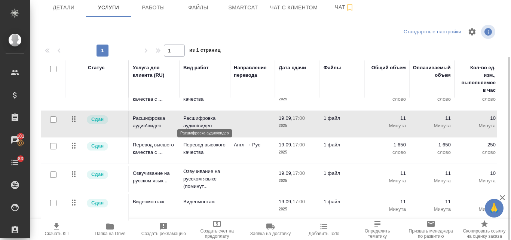
click at [206, 114] on p "Расшифровка аудио\видео" at bounding box center [204, 121] width 43 height 15
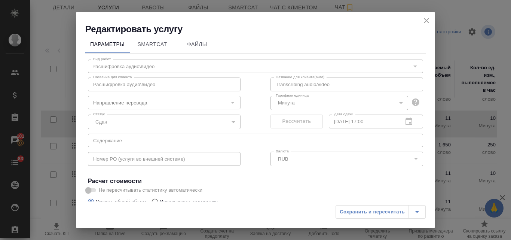
scroll to position [0, 0]
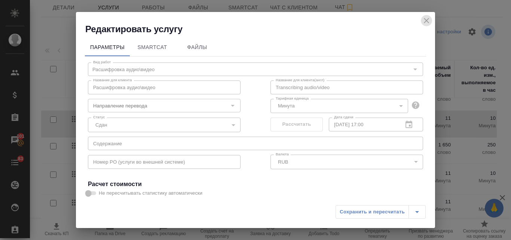
click at [428, 16] on icon "close" at bounding box center [426, 20] width 9 height 9
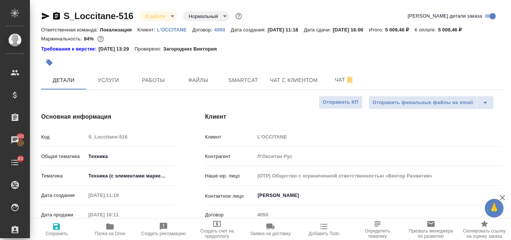
select select "RU"
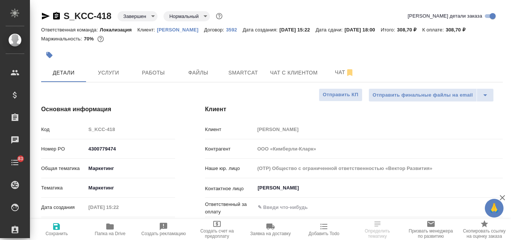
select select "RU"
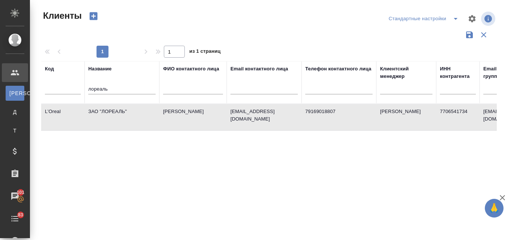
select select "RU"
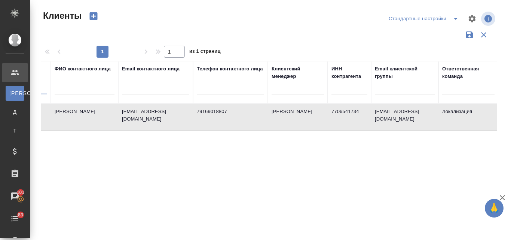
drag, startPoint x: 109, startPoint y: 89, endPoint x: 510, endPoint y: 254, distance: 434.1
click at [510, 239] on html "🙏 .cls-1 fill:#fff; AWATERA Valyaeva Anna Клиенты К Клиенты Д Договоры Т Тендер…" at bounding box center [255, 120] width 511 height 240
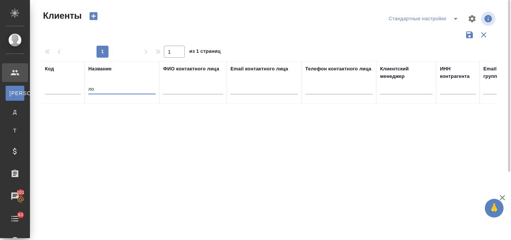
type input "л"
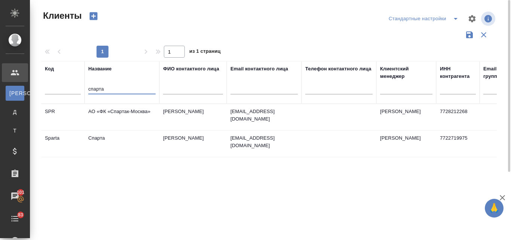
type input "спарта"
click at [96, 139] on td "Спарта" at bounding box center [121, 143] width 75 height 26
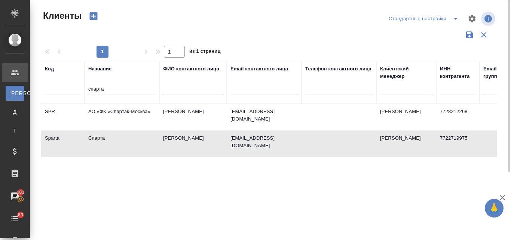
click at [98, 139] on td "Спарта" at bounding box center [121, 143] width 75 height 26
click at [97, 139] on td "Спарта" at bounding box center [121, 143] width 75 height 26
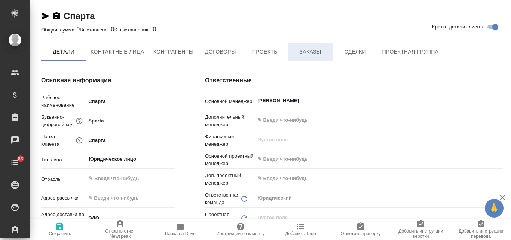
type textarea "x"
click at [299, 52] on span "Заказы" at bounding box center [310, 51] width 36 height 9
type textarea "x"
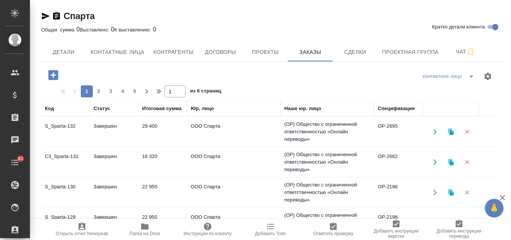
click at [112, 127] on td "Завершен" at bounding box center [114, 132] width 49 height 26
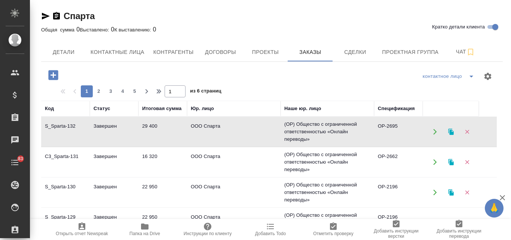
click at [112, 127] on td "Завершен" at bounding box center [114, 132] width 49 height 26
click at [448, 133] on icon "button" at bounding box center [451, 131] width 7 height 7
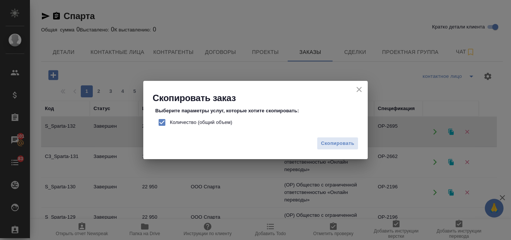
click at [152, 117] on div "Выберите параметры услуг, которые хотите скопировать: Количество (общий объем) …" at bounding box center [255, 118] width 224 height 29
click at [160, 123] on input "Количество (общий объем)" at bounding box center [162, 122] width 16 height 16
checkbox input "false"
click at [335, 142] on span "Скопировать" at bounding box center [337, 143] width 33 height 9
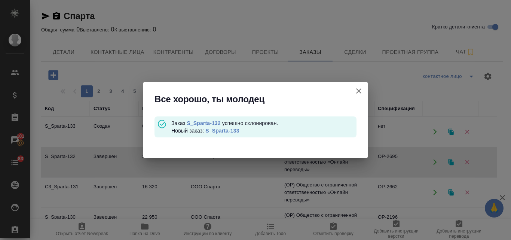
click at [225, 130] on link "S_Sparta-133" at bounding box center [222, 130] width 34 height 6
click at [358, 92] on icon "button" at bounding box center [358, 90] width 9 height 9
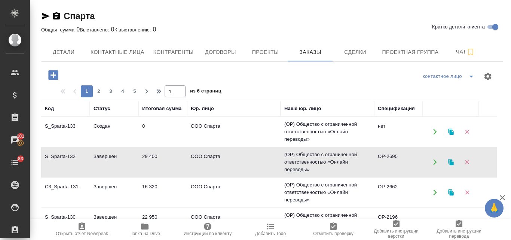
click at [132, 157] on td "Завершен" at bounding box center [114, 162] width 49 height 26
click at [226, 124] on td "ООО Спарта" at bounding box center [233, 132] width 93 height 26
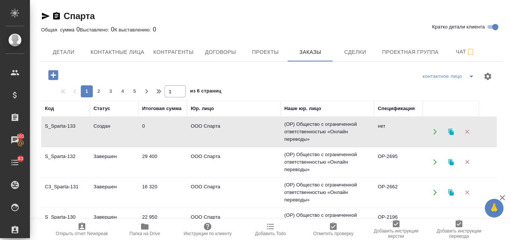
click at [141, 160] on td "29 400" at bounding box center [162, 162] width 49 height 26
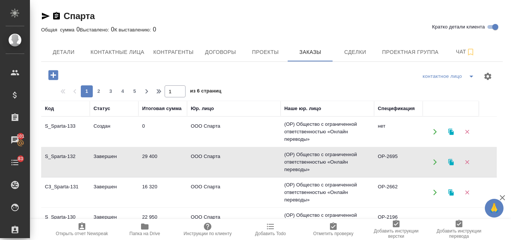
click at [142, 160] on td "29 400" at bounding box center [162, 162] width 49 height 26
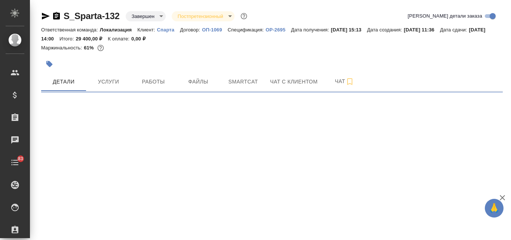
select select "RU"
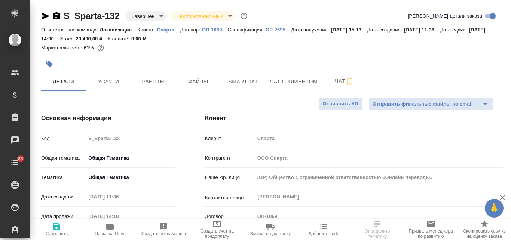
type textarea "x"
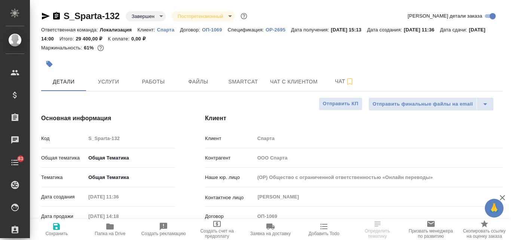
type textarea "x"
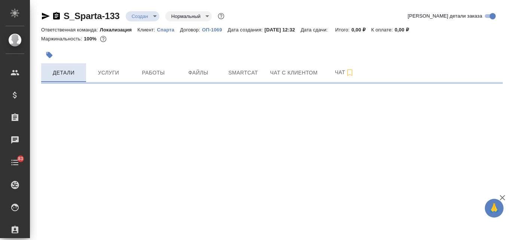
select select "RU"
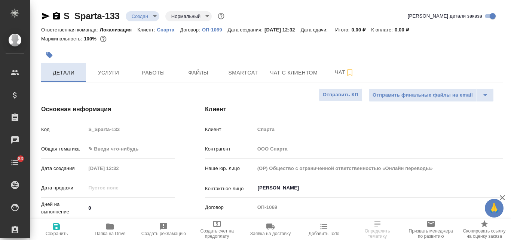
type textarea "x"
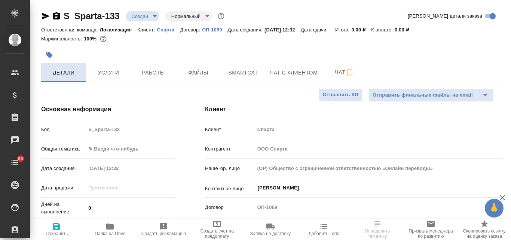
type textarea "x"
select select "RU"
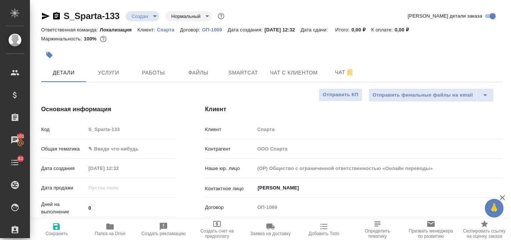
type textarea "x"
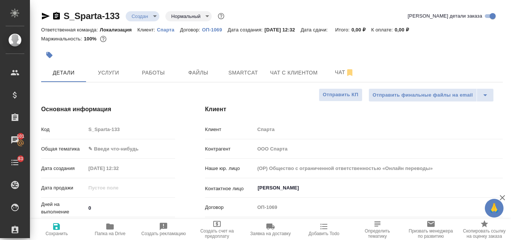
type textarea "x"
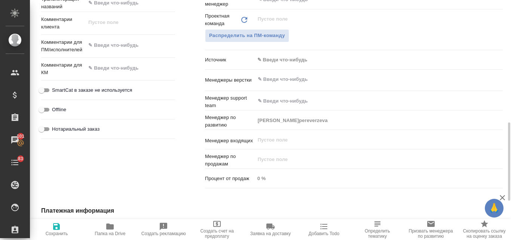
scroll to position [336, 0]
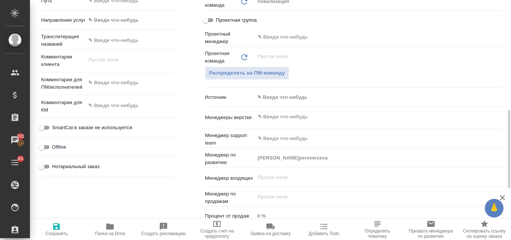
type textarea "x"
click at [114, 88] on textarea at bounding box center [130, 82] width 89 height 13
paste textarea "устный 10 окт 1-1,5 часа синхрон англ + спикас все как в прошлый раз"
type textarea "устный 10 окт 1-1,5 часа синхрон англ + спикас все как в прошлый раз"
type textarea "x"
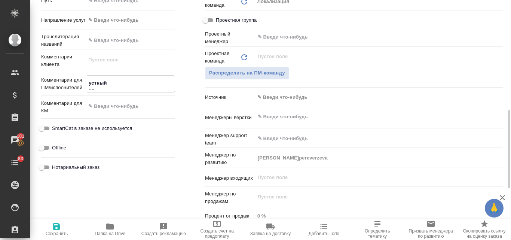
type textarea "x"
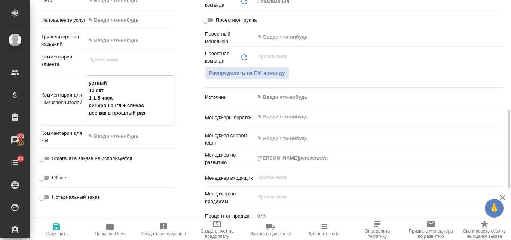
type textarea "устный 10 окт 1-1,5 часа синхрон англ + спикас все как в прошлый раз"
type textarea "x"
click at [59, 228] on icon "button" at bounding box center [56, 226] width 7 height 7
type textarea "x"
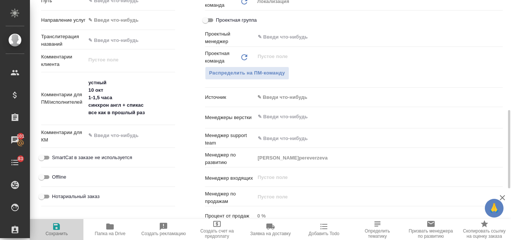
type textarea "x"
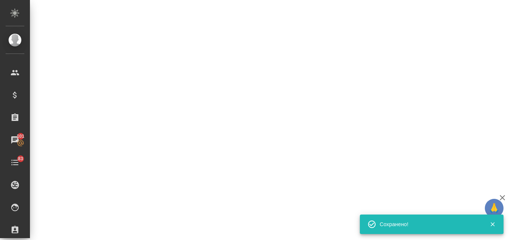
select select "RU"
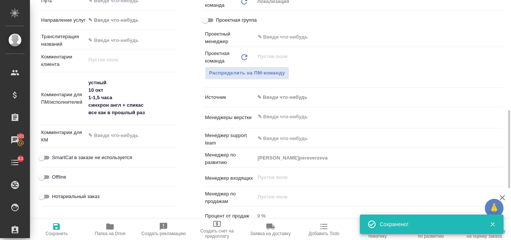
type textarea "x"
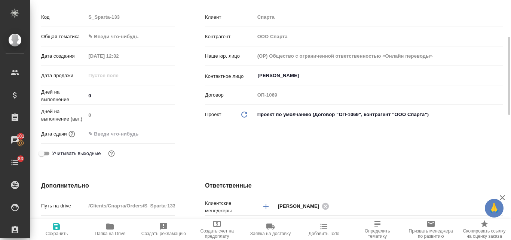
scroll to position [0, 0]
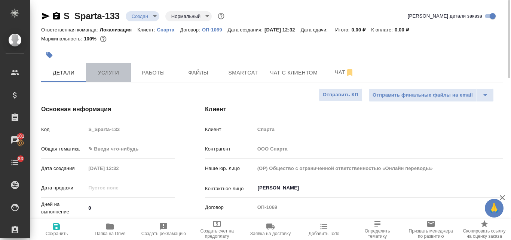
click at [122, 71] on span "Услуги" at bounding box center [108, 72] width 36 height 9
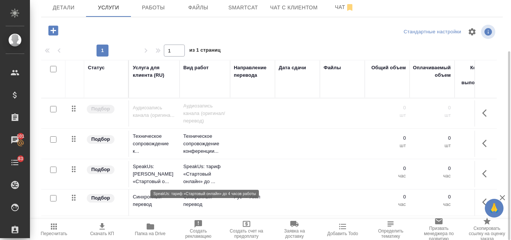
scroll to position [1, 0]
click at [54, 110] on input "checkbox" at bounding box center [53, 109] width 6 height 6
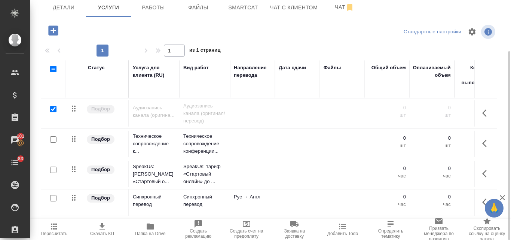
checkbox input "true"
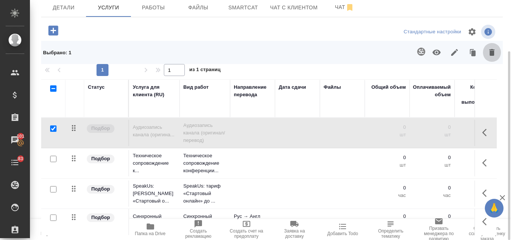
click at [489, 50] on icon "button" at bounding box center [491, 52] width 9 height 9
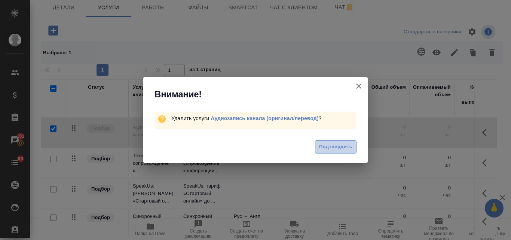
click at [325, 147] on span "Подтвердить" at bounding box center [335, 146] width 33 height 9
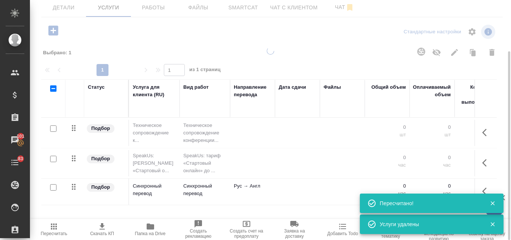
scroll to position [0, 0]
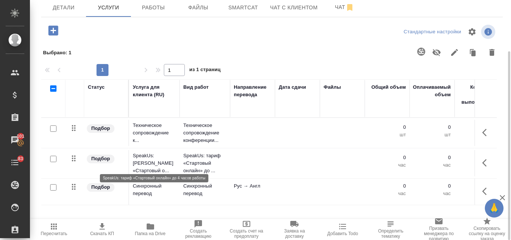
click at [157, 159] on p "SpeakUs: тариф «Стартовый о..." at bounding box center [154, 163] width 43 height 22
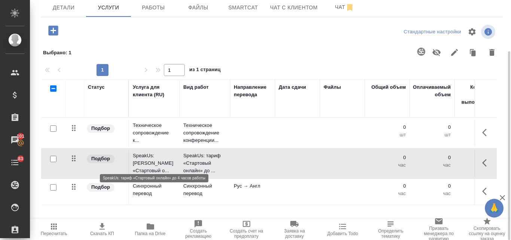
click at [157, 159] on p "SpeakUs: [PERSON_NAME] «Стартовый о..." at bounding box center [154, 163] width 43 height 22
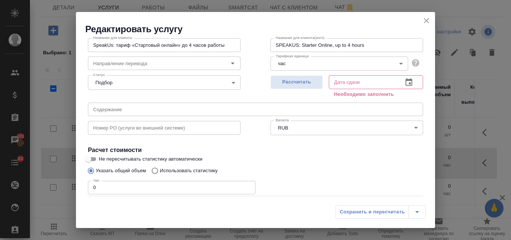
scroll to position [84, 0]
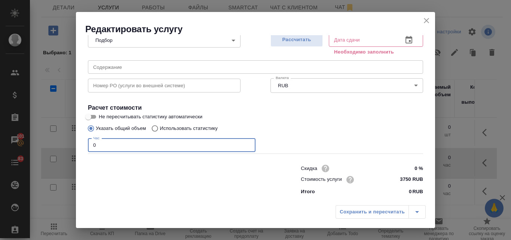
drag, startPoint x: 98, startPoint y: 147, endPoint x: 92, endPoint y: 147, distance: 6.0
click at [92, 147] on input "0" at bounding box center [171, 144] width 167 height 13
type input "1.5"
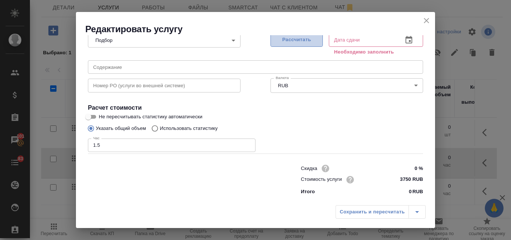
click at [294, 37] on span "Рассчитать" at bounding box center [296, 40] width 44 height 9
type input "[DATE] 12:34"
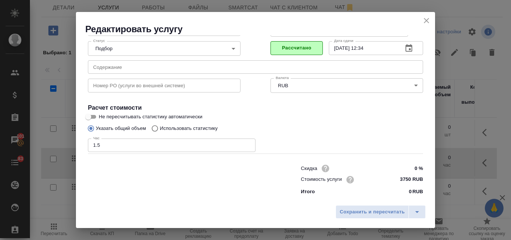
scroll to position [76, 0]
click at [357, 213] on span "Сохранить и пересчитать" at bounding box center [371, 211] width 65 height 9
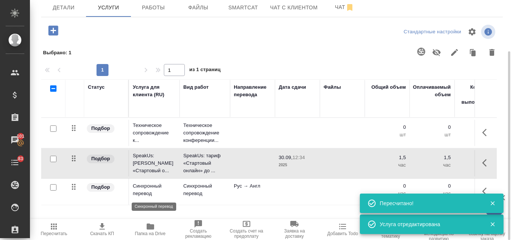
click at [146, 191] on p "Синхронный перевод" at bounding box center [154, 189] width 43 height 15
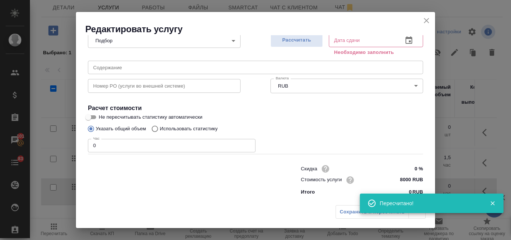
scroll to position [84, 0]
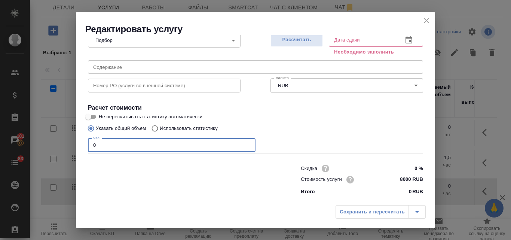
drag, startPoint x: 102, startPoint y: 148, endPoint x: 90, endPoint y: 147, distance: 12.0
click at [90, 147] on input "0" at bounding box center [171, 144] width 167 height 13
type input "1"
type input "1.5"
click at [298, 41] on span "Рассчитать" at bounding box center [296, 40] width 44 height 9
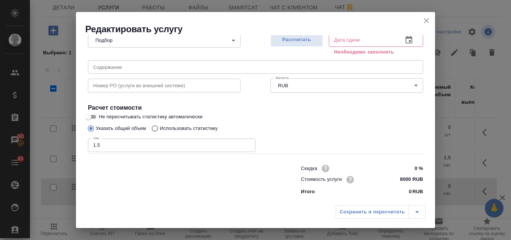
type input "[DATE] 12:34"
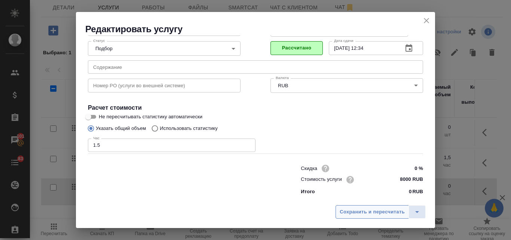
scroll to position [76, 0]
click at [378, 214] on span "Сохранить и пересчитать" at bounding box center [371, 211] width 65 height 9
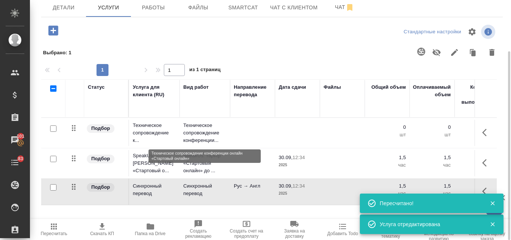
click at [199, 139] on p "Техническое сопровождение конференции..." at bounding box center [204, 133] width 43 height 22
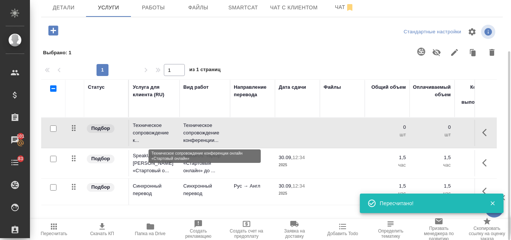
click at [199, 139] on p "Техническое сопровождение конференции..." at bounding box center [204, 133] width 43 height 22
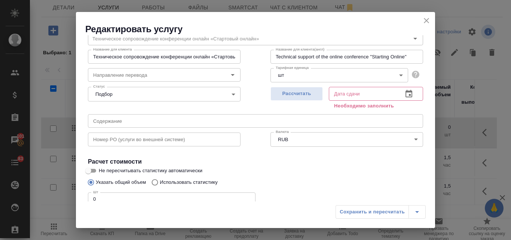
scroll to position [84, 0]
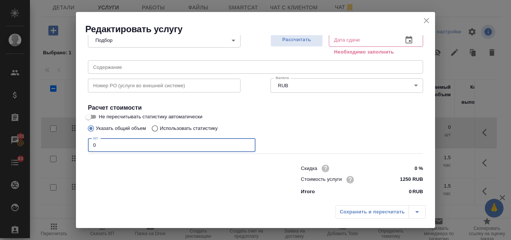
drag, startPoint x: 95, startPoint y: 146, endPoint x: 90, endPoint y: 143, distance: 5.9
click at [90, 143] on input "0" at bounding box center [171, 144] width 167 height 13
type input "1"
click at [292, 43] on span "Рассчитать" at bounding box center [296, 40] width 44 height 9
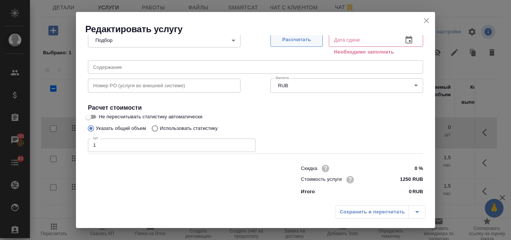
type input "[DATE] 12:34"
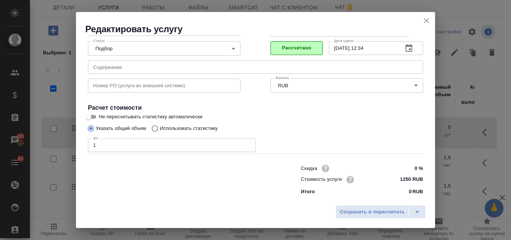
scroll to position [76, 0]
click at [351, 207] on span "Сохранить и пересчитать" at bounding box center [371, 211] width 65 height 9
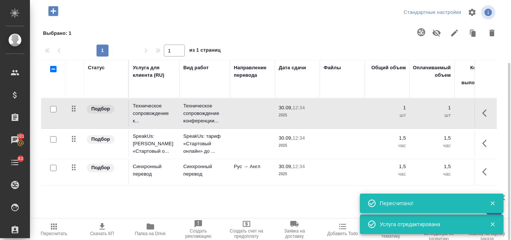
scroll to position [0, 0]
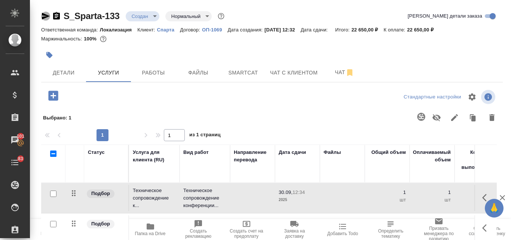
click at [47, 15] on icon "button" at bounding box center [46, 16] width 8 height 7
click at [62, 73] on span "Детали" at bounding box center [64, 72] width 36 height 9
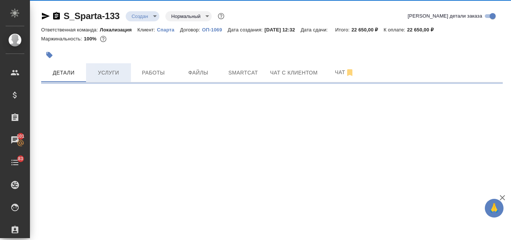
select select "RU"
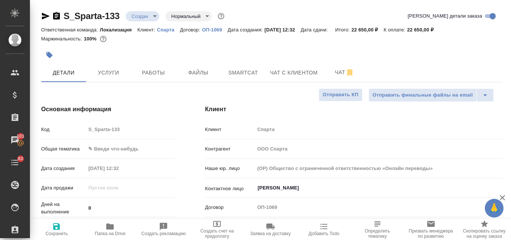
type textarea "x"
click at [279, 191] on input "[PERSON_NAME]" at bounding box center [366, 187] width 218 height 9
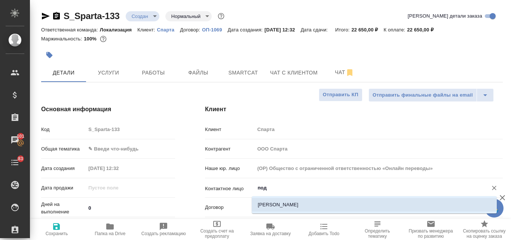
click at [272, 209] on li "Подстрешная Анастасия" at bounding box center [374, 204] width 245 height 13
type input "Подстрешная Анастасия"
type textarea "x"
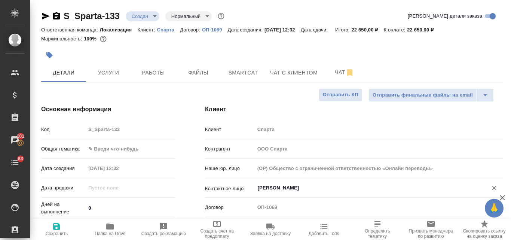
type input "Подстрешная Анастасия"
click at [57, 230] on icon "button" at bounding box center [56, 226] width 9 height 9
type textarea "x"
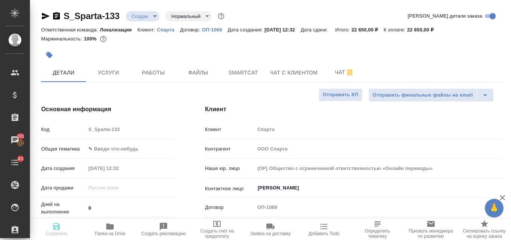
type textarea "x"
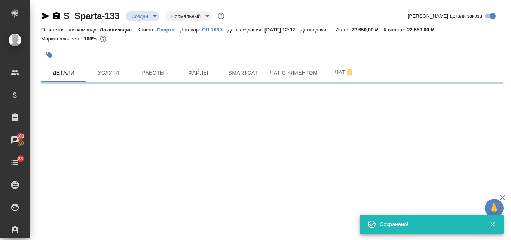
type input "holyTrinity"
select select "RU"
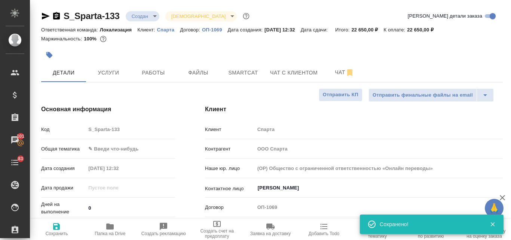
type textarea "x"
click at [101, 148] on body "🙏 .cls-1 fill:#fff; AWATERA Valyaeva Anna Клиенты Спецификации Заказы 101 Чаты …" at bounding box center [255, 120] width 511 height 240
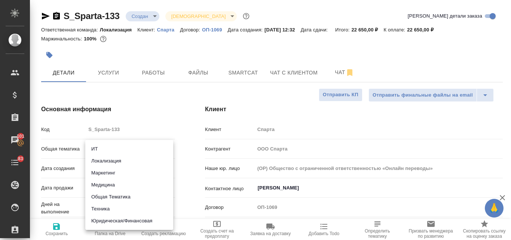
click at [156, 96] on div at bounding box center [255, 120] width 511 height 240
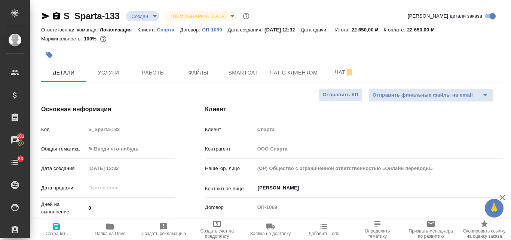
type textarea "x"
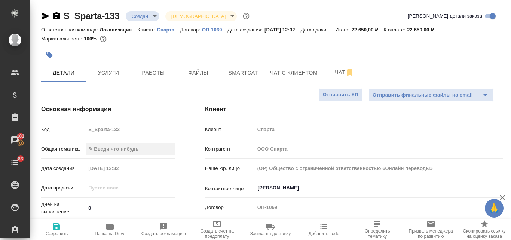
type textarea "x"
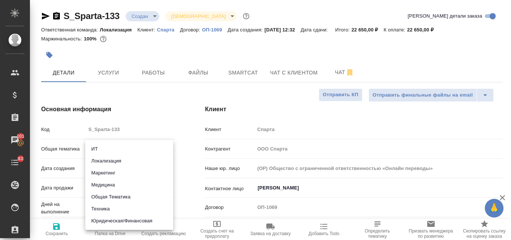
click at [102, 150] on body "🙏 .cls-1 fill:#fff; AWATERA Valyaeva Anna Клиенты Спецификации Заказы 101 Чаты …" at bounding box center [255, 120] width 511 height 240
click at [105, 197] on li "Общая Тематика" at bounding box center [129, 197] width 88 height 12
type input "obtem"
type textarea "x"
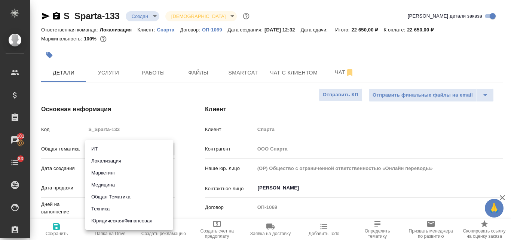
type textarea "x"
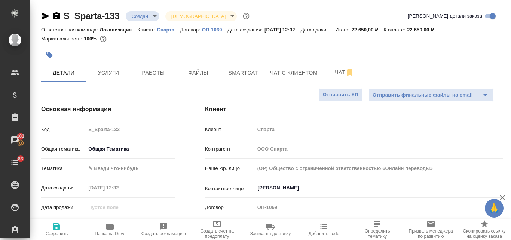
click at [98, 169] on body "🙏 .cls-1 fill:#fff; AWATERA Valyaeva Anna Клиенты Спецификации Заказы 101 Чаты …" at bounding box center [255, 120] width 511 height 240
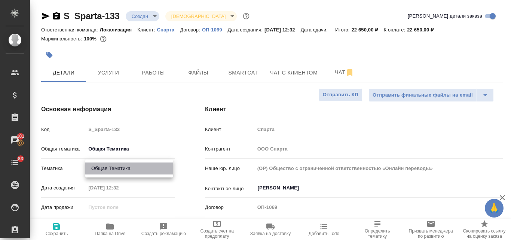
click at [97, 167] on li "Общая Тематика" at bounding box center [129, 168] width 88 height 12
type textarea "x"
type input "6012b1ca196b0e5c9229a120"
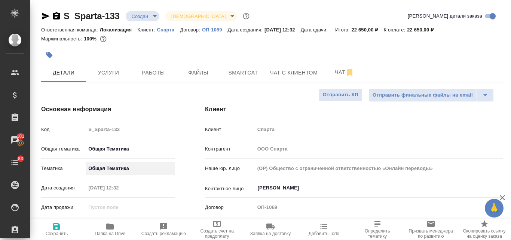
type textarea "x"
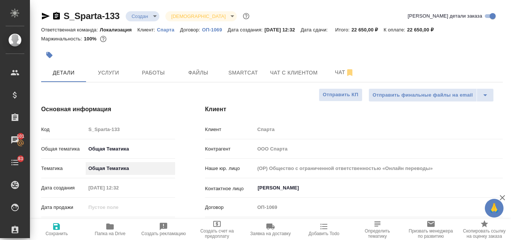
type textarea "x"
click at [53, 226] on icon "button" at bounding box center [56, 226] width 9 height 9
type textarea "x"
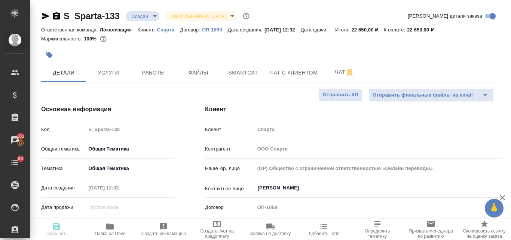
type textarea "x"
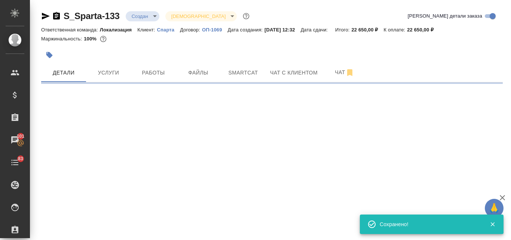
select select "RU"
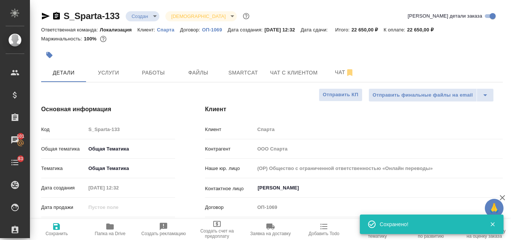
type textarea "x"
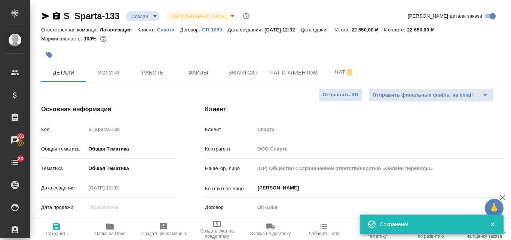
type textarea "x"
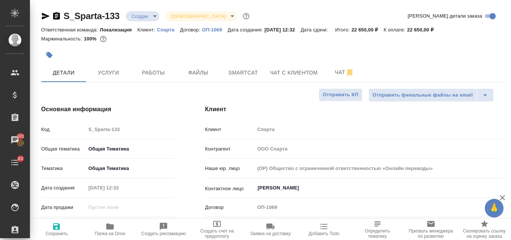
type textarea "x"
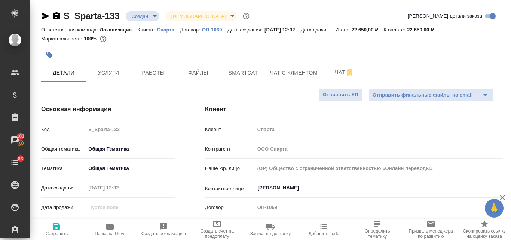
type textarea "x"
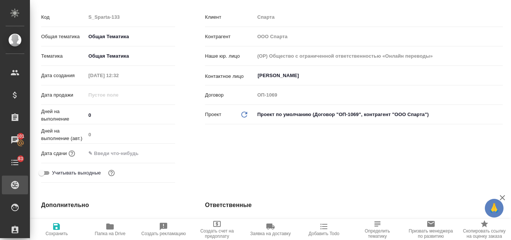
type textarea "x"
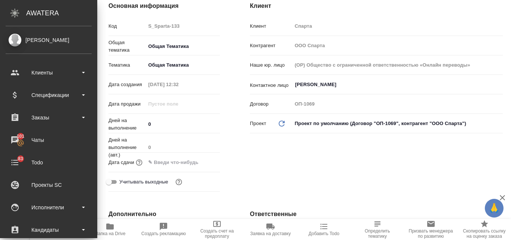
type textarea "x"
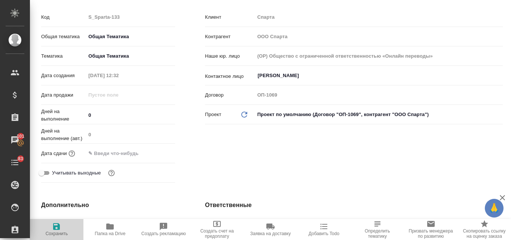
click at [64, 230] on span "Сохранить" at bounding box center [56, 229] width 44 height 14
type textarea "x"
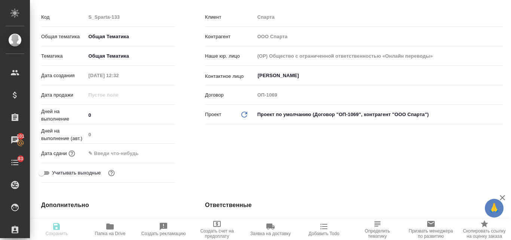
type textarea "x"
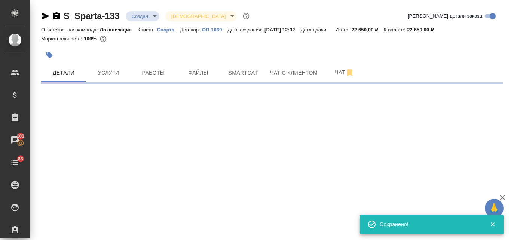
scroll to position [0, 0]
select select "RU"
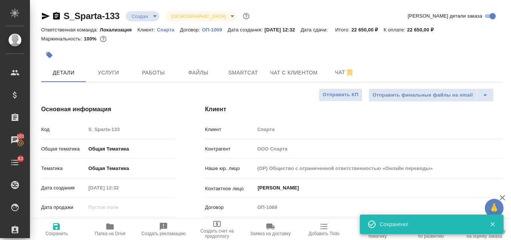
type textarea "x"
click at [343, 73] on span "Чат" at bounding box center [344, 72] width 36 height 9
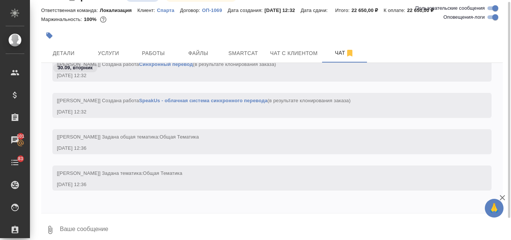
scroll to position [27, 0]
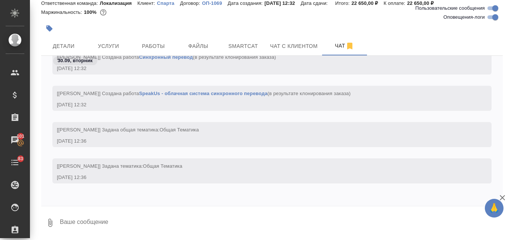
click at [82, 222] on textarea at bounding box center [280, 222] width 443 height 25
type textarea """
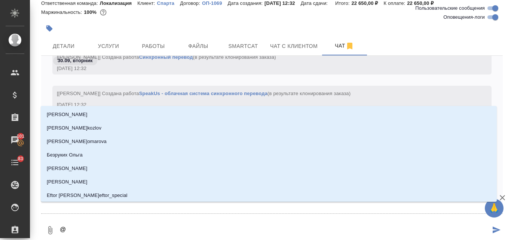
type textarea "@и"
type input "и"
type textarea "@ир"
type input "ир"
type textarea "@ири"
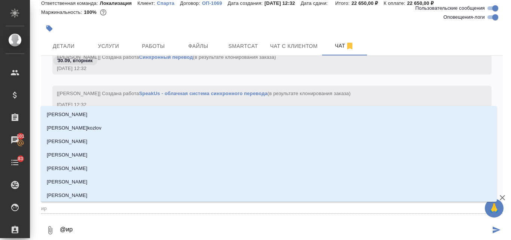
type input "ири"
type textarea "@ирин"
type input "ирин"
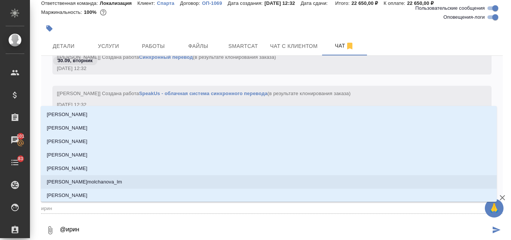
type textarea "@ирина"
type input "ирина"
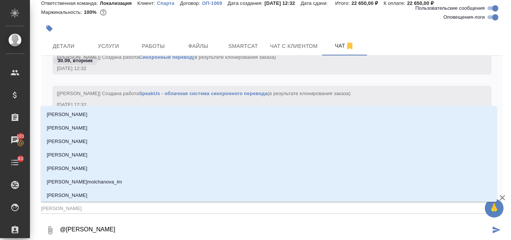
type textarea "@ирина"
type input "ирина"
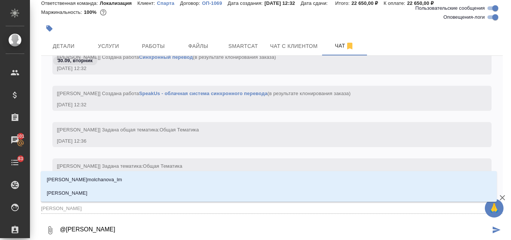
type textarea "@ирина ф"
type input "ирина ф"
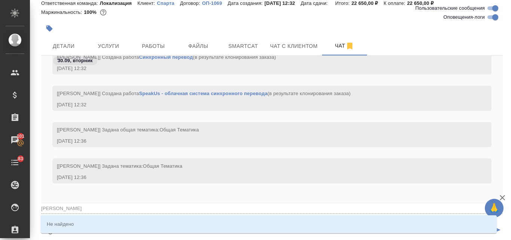
type textarea "@ирина фе"
type input "ирина фе"
type textarea "@ирина ф"
type input "ирина ф"
type textarea "@ирина"
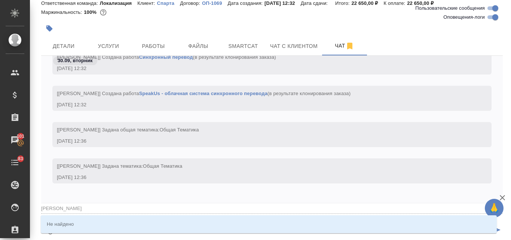
type input "ирина"
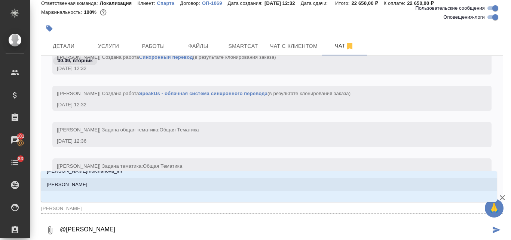
scroll to position [12, 0]
type textarea "@ирина"
type input "ирина"
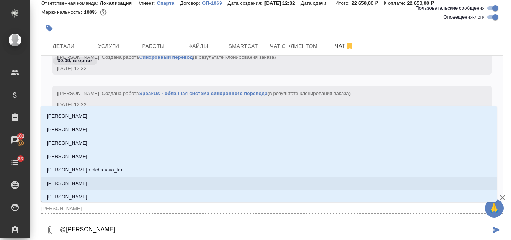
scroll to position [0, 0]
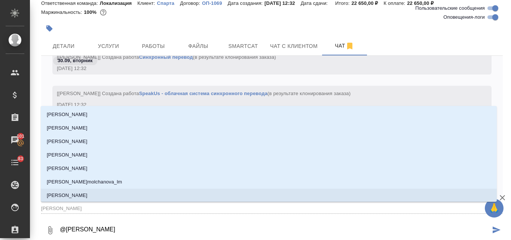
type textarea "@ирин"
type input "ирин"
type textarea "@ири"
type input "ири"
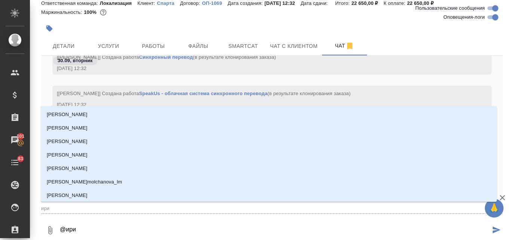
type textarea "@ир"
type input "ир"
type textarea "@и"
type input "и"
type textarea "@"
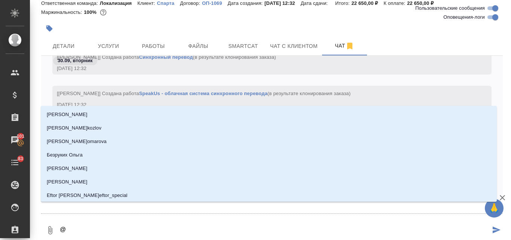
type textarea "@ф"
type input "ф"
type textarea "@фе"
type input "фе"
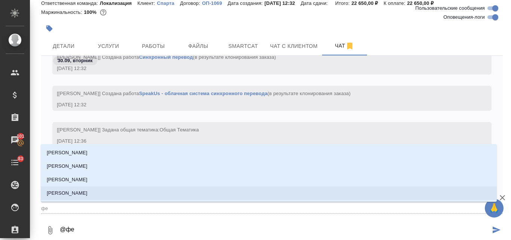
type textarea "@фед"
type input "фед"
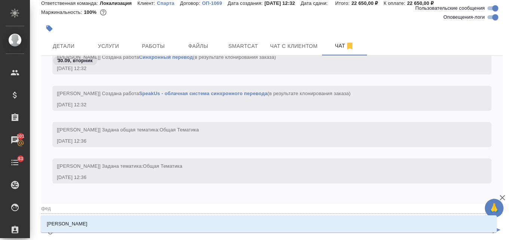
type textarea "@федо"
type input "федо"
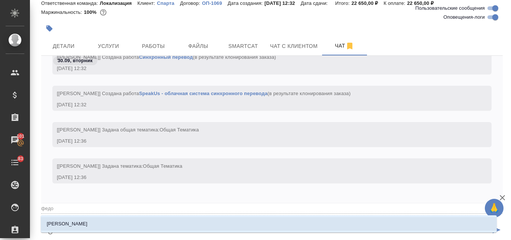
click at [74, 219] on li "Федотова Ирина" at bounding box center [269, 223] width 456 height 13
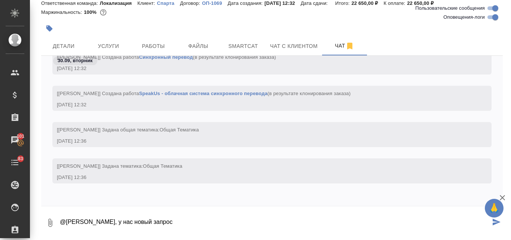
type textarea "@Федотова Ирина, у нас новый запрос"
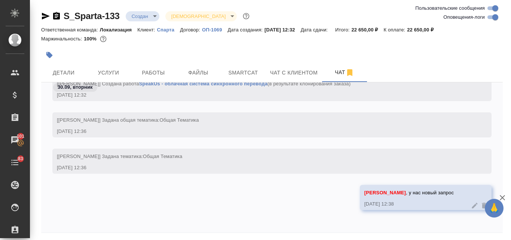
click at [46, 16] on icon "button" at bounding box center [46, 16] width 8 height 7
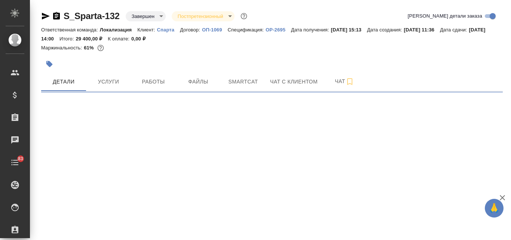
select select "RU"
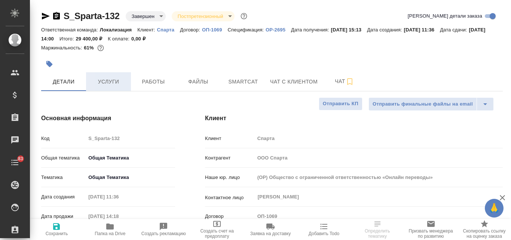
type textarea "x"
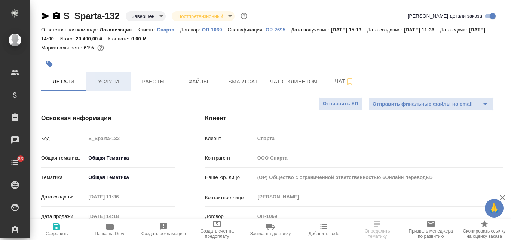
type textarea "x"
click at [111, 86] on button "Услуги" at bounding box center [108, 81] width 45 height 19
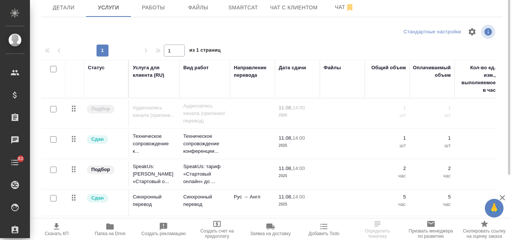
scroll to position [1, 0]
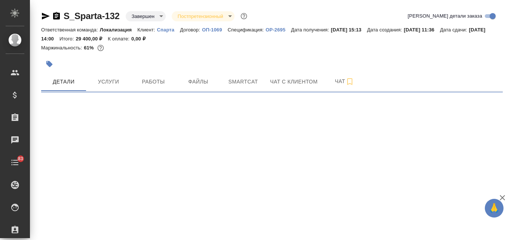
select select "RU"
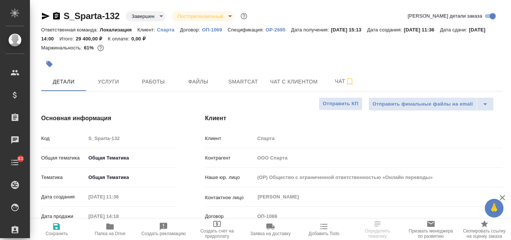
type textarea "x"
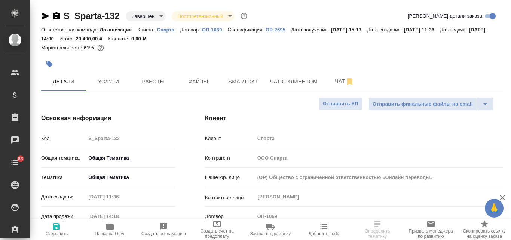
type textarea "x"
select select "RU"
type textarea "x"
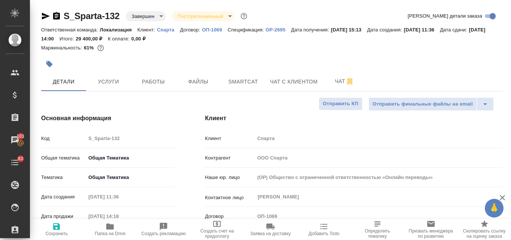
type textarea "x"
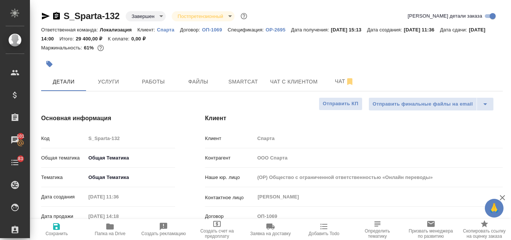
type textarea "x"
click at [343, 84] on span "Чат" at bounding box center [344, 81] width 36 height 9
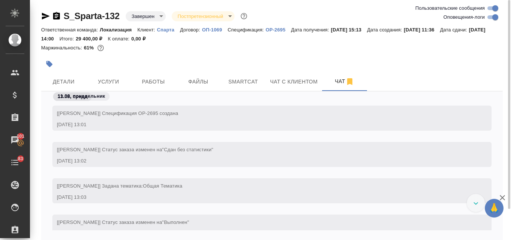
scroll to position [1269, 0]
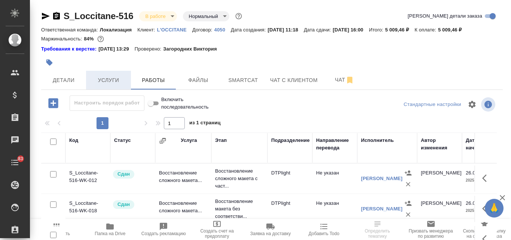
click at [103, 80] on span "Услуги" at bounding box center [108, 80] width 36 height 9
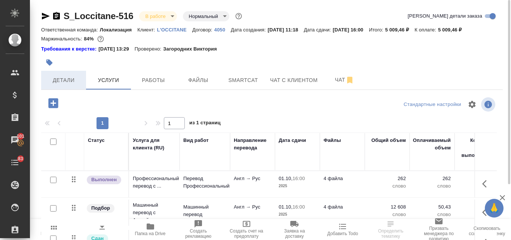
click at [76, 85] on button "Детали" at bounding box center [63, 80] width 45 height 19
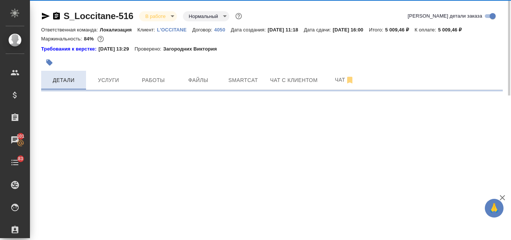
select select "RU"
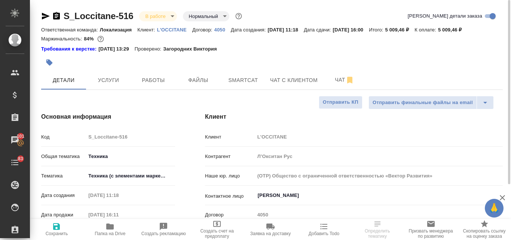
type textarea "x"
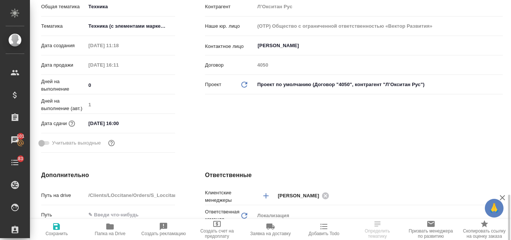
scroll to position [299, 0]
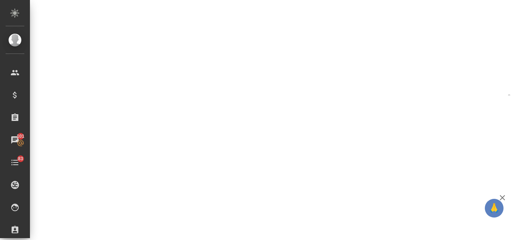
select select "RU"
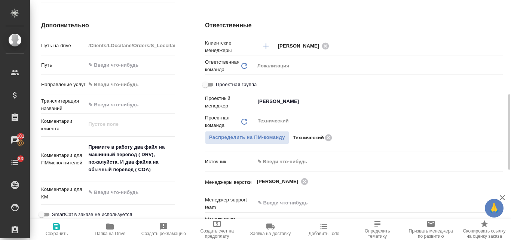
type textarea "x"
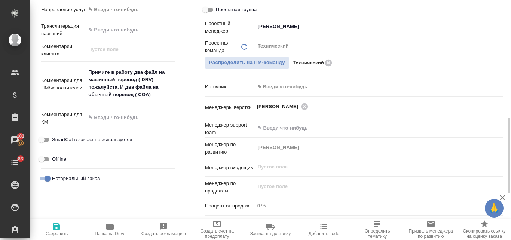
click at [44, 177] on input "Нотариальный заказ" at bounding box center [47, 178] width 27 height 9
checkbox input "false"
type textarea "x"
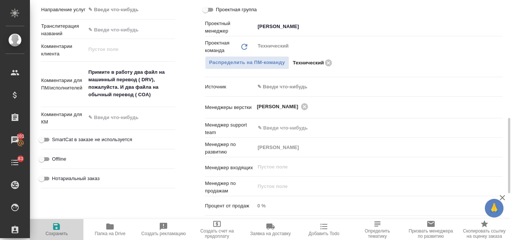
click at [51, 223] on span "Сохранить" at bounding box center [56, 229] width 44 height 14
type textarea "x"
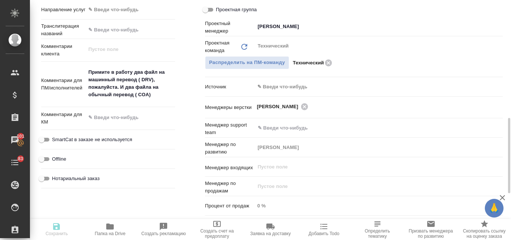
type textarea "x"
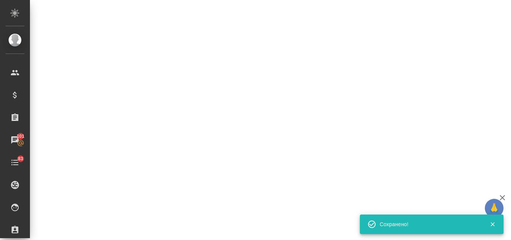
select select "RU"
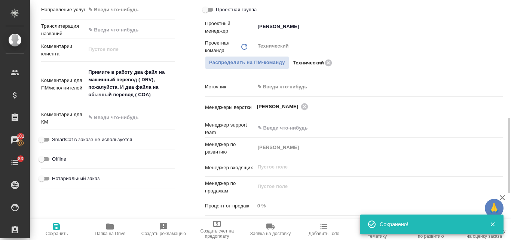
type textarea "x"
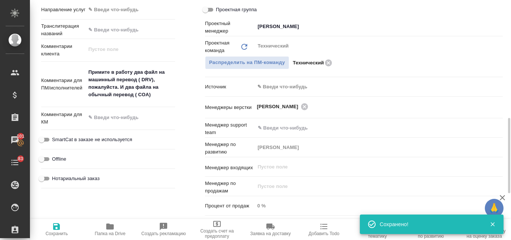
type textarea "x"
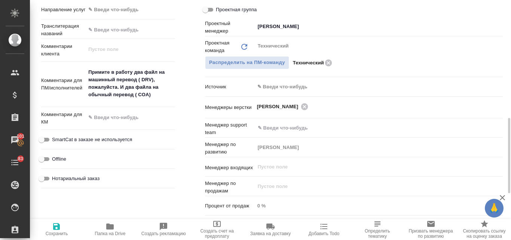
scroll to position [336, 0]
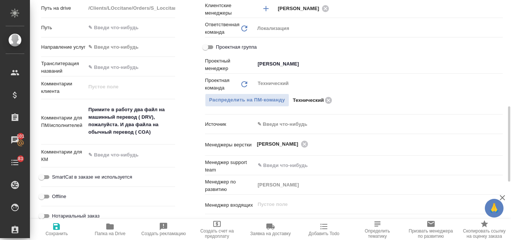
type textarea "x"
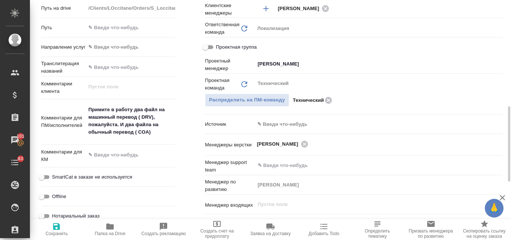
type textarea "x"
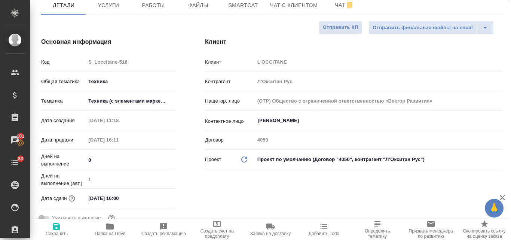
scroll to position [0, 0]
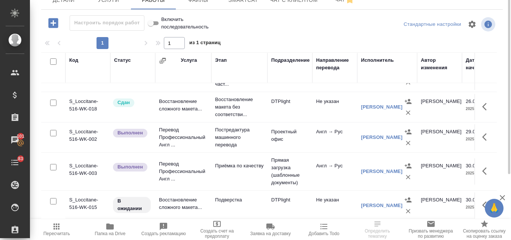
scroll to position [5, 0]
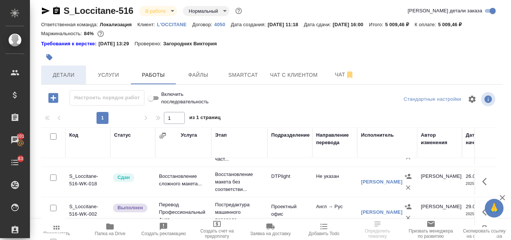
click at [68, 78] on span "Детали" at bounding box center [64, 74] width 36 height 9
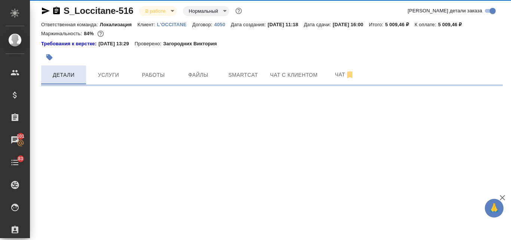
select select "RU"
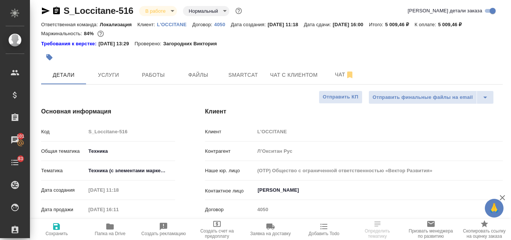
type textarea "x"
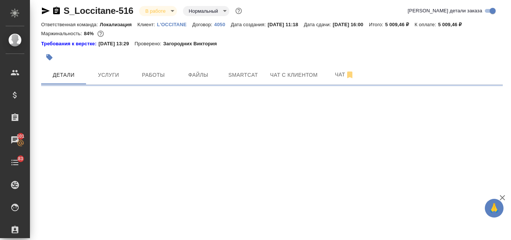
select select "RU"
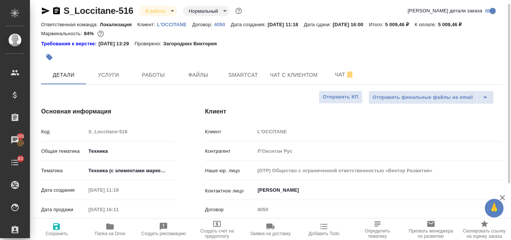
type textarea "x"
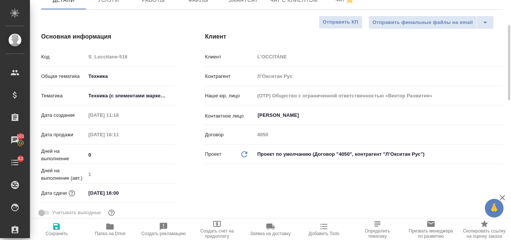
scroll to position [43, 0]
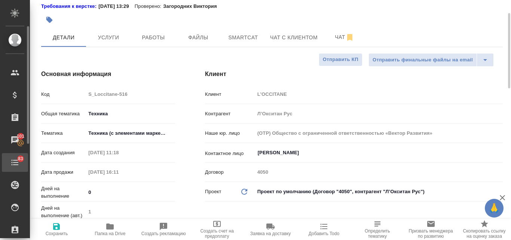
type textarea "x"
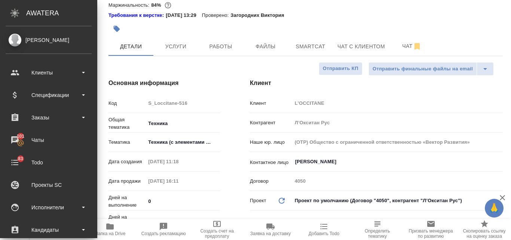
type textarea "x"
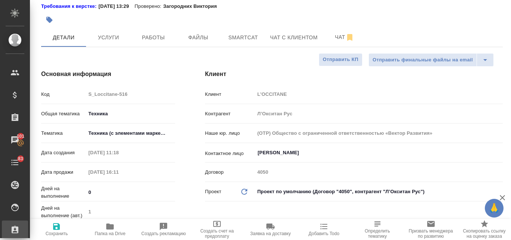
type textarea "x"
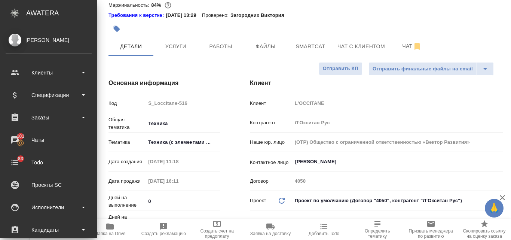
type textarea "x"
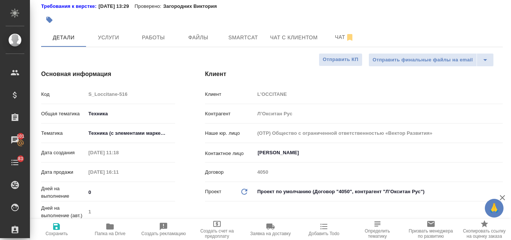
click at [112, 227] on icon "button" at bounding box center [109, 226] width 7 height 6
type textarea "x"
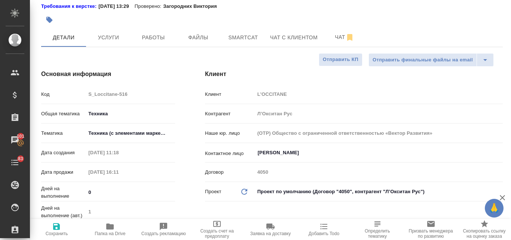
type textarea "x"
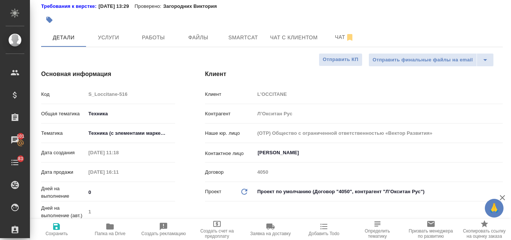
type textarea "x"
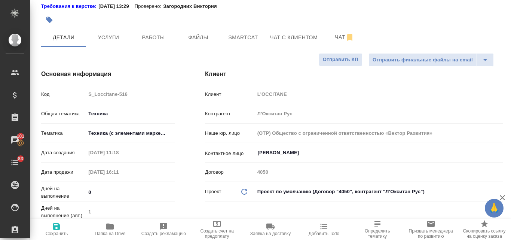
type textarea "x"
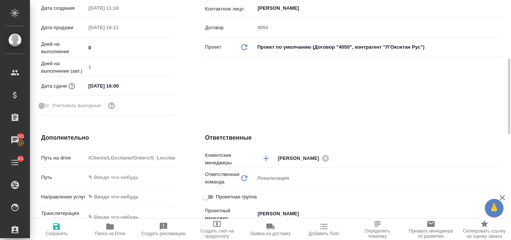
scroll to position [75, 0]
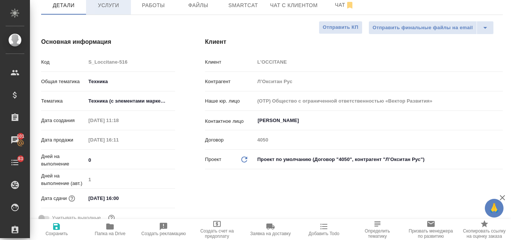
click at [110, 9] on span "Услуги" at bounding box center [108, 5] width 36 height 9
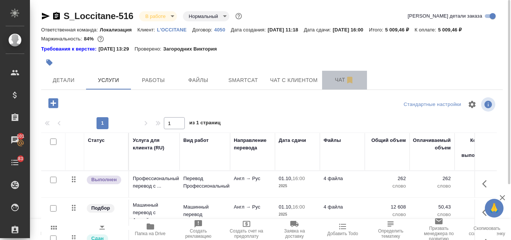
click at [341, 84] on button "Чат" at bounding box center [344, 80] width 45 height 19
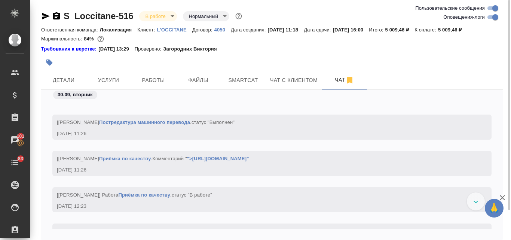
scroll to position [3446, 0]
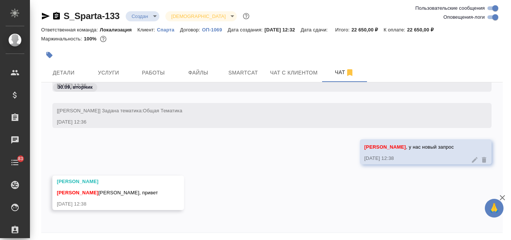
scroll to position [27, 0]
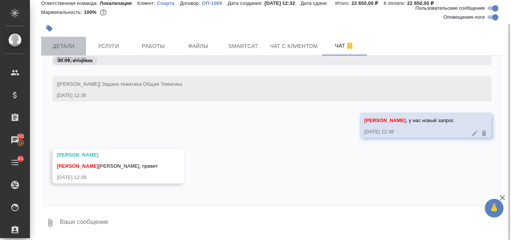
click at [58, 46] on span "Детали" at bounding box center [64, 45] width 36 height 9
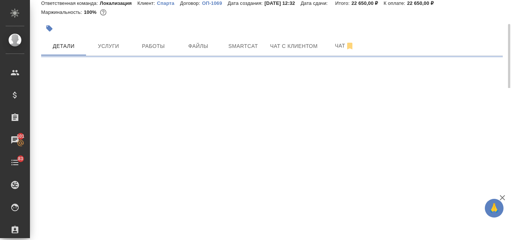
select select "RU"
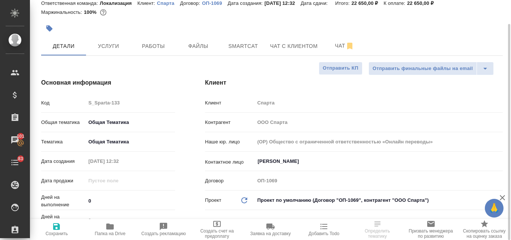
type textarea "x"
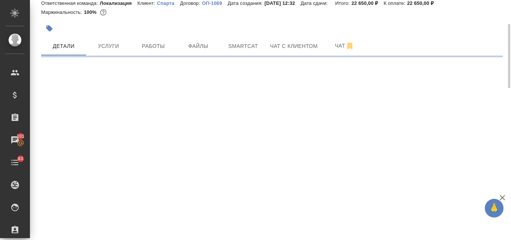
select select "RU"
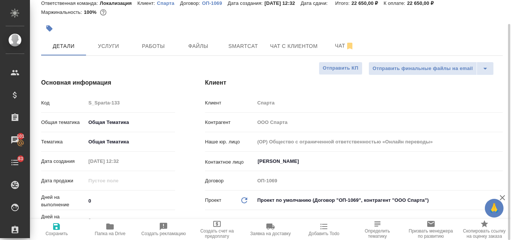
type textarea "x"
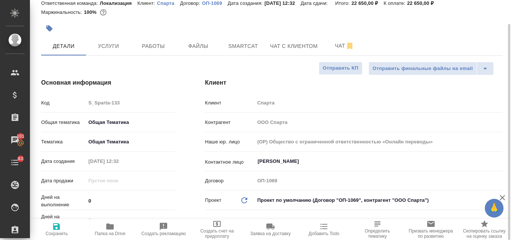
type textarea "x"
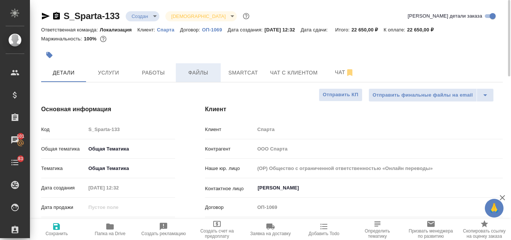
scroll to position [150, 0]
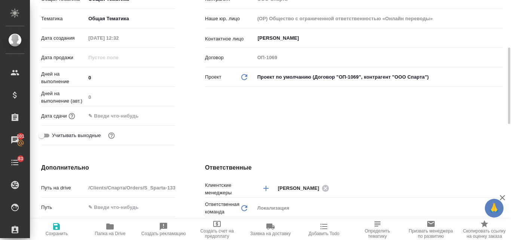
type textarea "x"
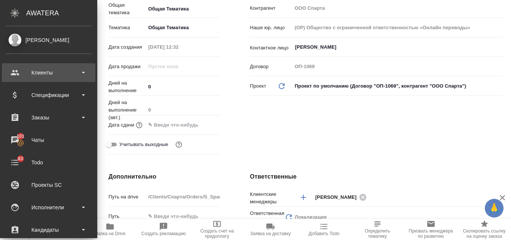
type textarea "x"
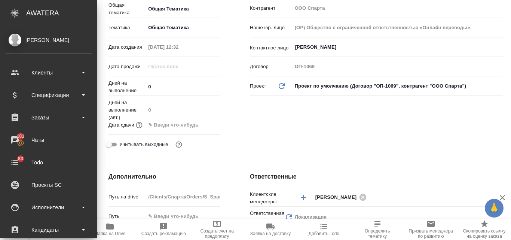
type textarea "x"
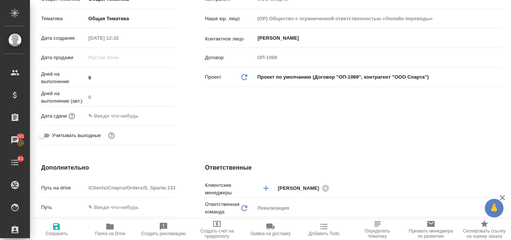
type textarea "x"
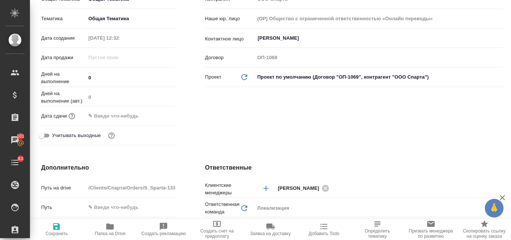
type textarea "x"
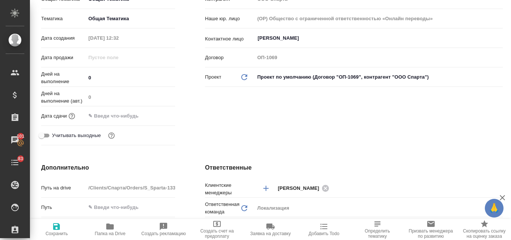
type textarea "x"
click at [101, 116] on input "text" at bounding box center [118, 115] width 65 height 11
click at [152, 113] on icon "button" at bounding box center [153, 114] width 7 height 7
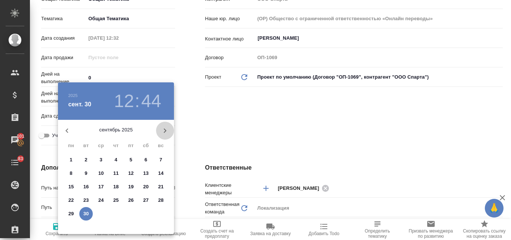
click at [162, 130] on icon "button" at bounding box center [164, 130] width 9 height 9
click at [129, 171] on p "10" at bounding box center [131, 172] width 6 height 7
type input "[DATE] 12:44"
type textarea "x"
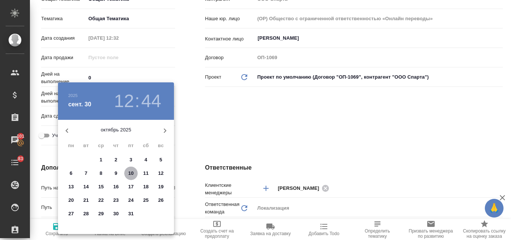
type textarea "x"
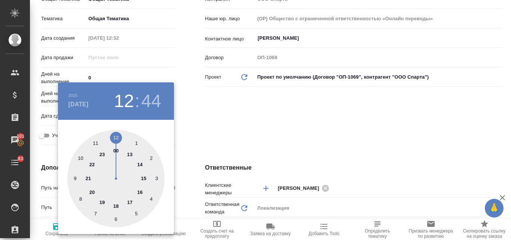
click at [222, 110] on div at bounding box center [255, 120] width 511 height 240
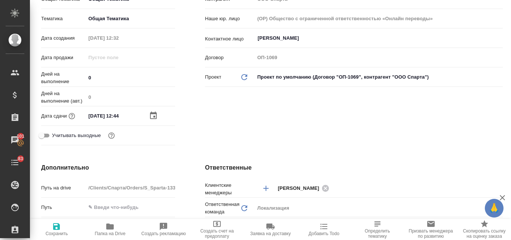
type textarea "x"
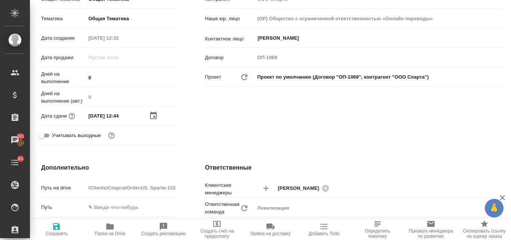
type textarea "x"
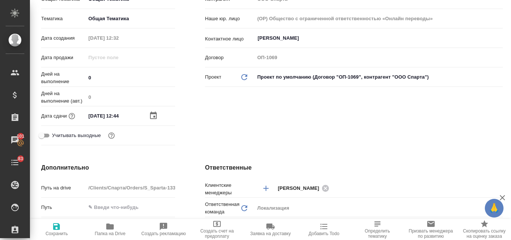
type textarea "x"
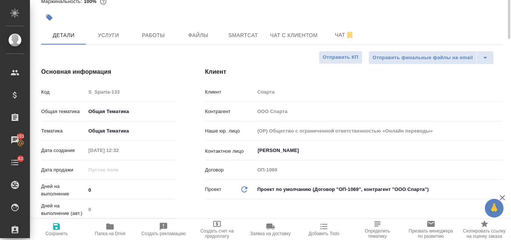
scroll to position [0, 0]
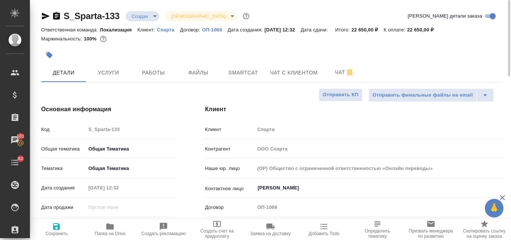
click at [174, 32] on p "Спарта" at bounding box center [168, 30] width 23 height 6
type textarea "x"
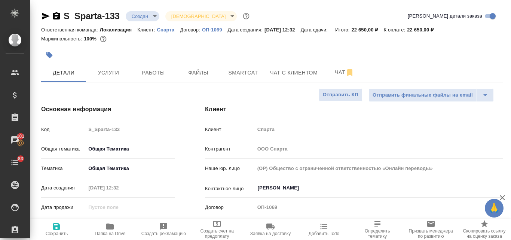
type textarea "x"
click at [343, 71] on span "Чат" at bounding box center [344, 72] width 36 height 9
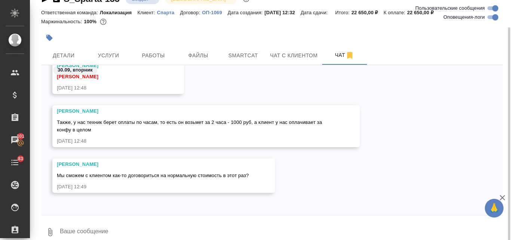
scroll to position [27, 0]
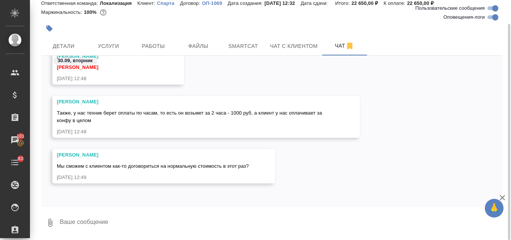
click at [89, 216] on textarea at bounding box center [280, 222] width 443 height 25
type textarea "у"
type textarea "п"
type textarea "ок, пошла узнавать"
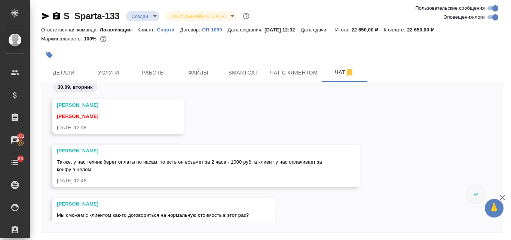
scroll to position [261, 0]
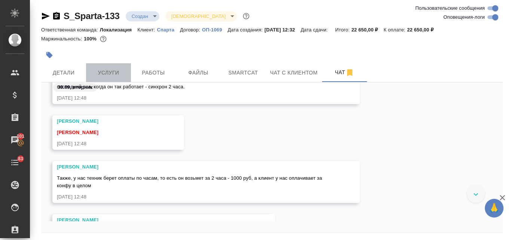
click at [104, 66] on button "Услуги" at bounding box center [108, 72] width 45 height 19
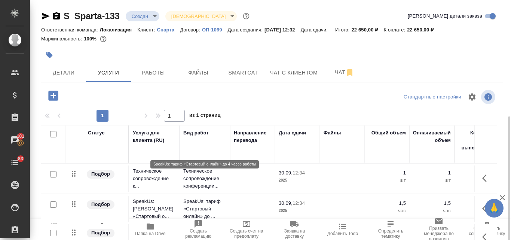
scroll to position [65, 0]
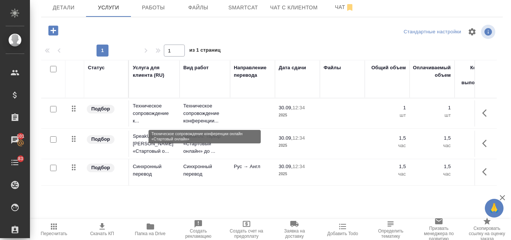
click at [194, 110] on p "Техническое сопровождение конференции..." at bounding box center [204, 113] width 43 height 22
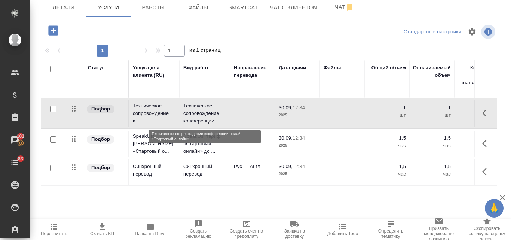
click at [194, 110] on p "Техническое сопровождение конференции..." at bounding box center [204, 113] width 43 height 22
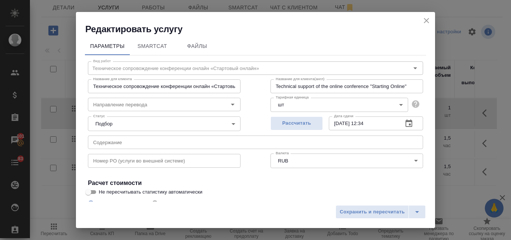
scroll to position [0, 0]
click at [422, 19] on icon "close" at bounding box center [426, 20] width 9 height 9
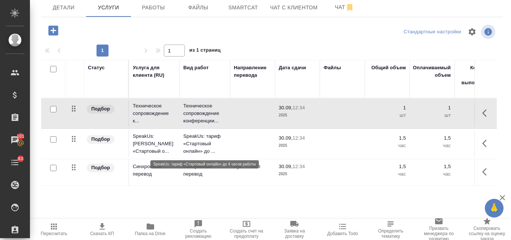
click at [208, 143] on p "SpeakUs: тариф «Стартовый онлайн» до ..." at bounding box center [204, 143] width 43 height 22
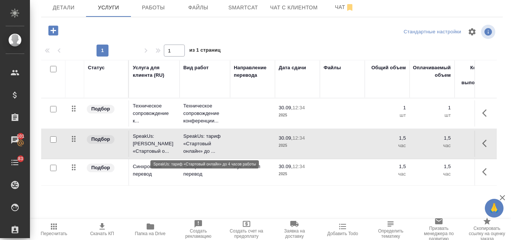
click at [208, 143] on p "SpeakUs: тариф «Стартовый онлайн» до ..." at bounding box center [204, 143] width 43 height 22
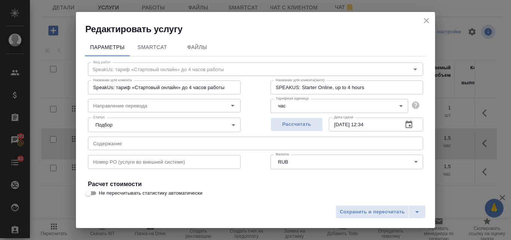
click at [425, 23] on icon "close" at bounding box center [426, 20] width 9 height 9
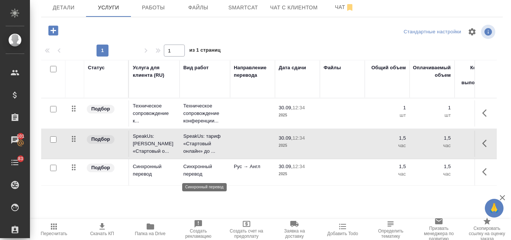
click at [193, 165] on p "Синхронный перевод" at bounding box center [204, 170] width 43 height 15
drag, startPoint x: 193, startPoint y: 165, endPoint x: 0, endPoint y: -33, distance: 276.0
click at [0, 0] on html "🙏 .cls-1 fill:#fff; AWATERA Valyaeva Anna Клиенты Спецификации Заказы 101 Чаты …" at bounding box center [255, 120] width 511 height 240
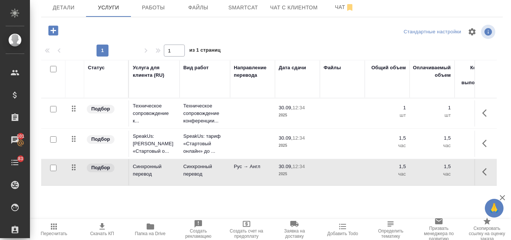
click at [236, 169] on p "Рус → Англ" at bounding box center [252, 166] width 37 height 7
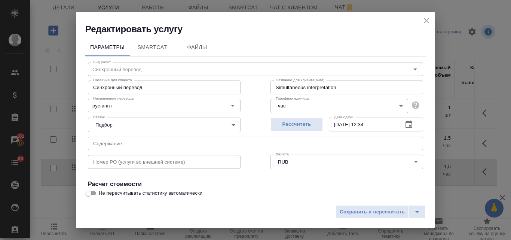
click at [429, 21] on icon "close" at bounding box center [426, 20] width 9 height 9
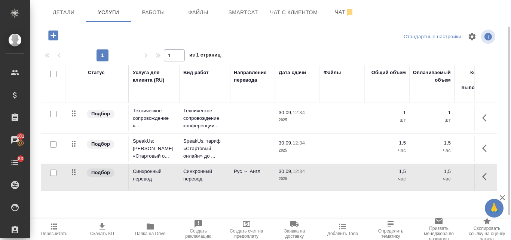
scroll to position [65, 0]
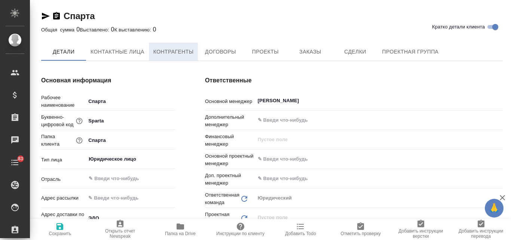
type textarea "x"
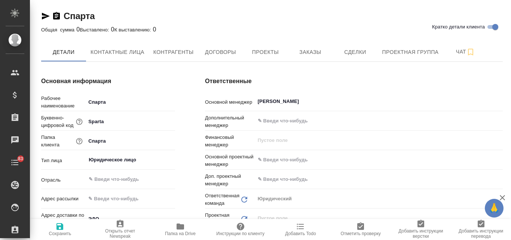
type textarea "x"
click at [306, 49] on span "Заказы" at bounding box center [310, 51] width 36 height 9
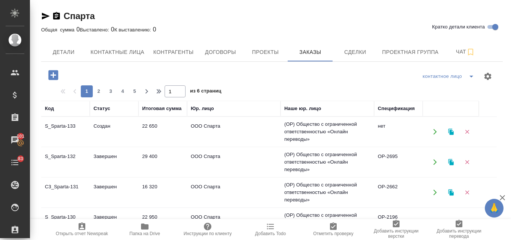
click at [145, 156] on td "29 400" at bounding box center [162, 162] width 49 height 26
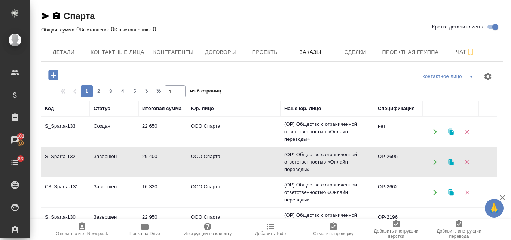
click at [145, 156] on td "29 400" at bounding box center [162, 162] width 49 height 26
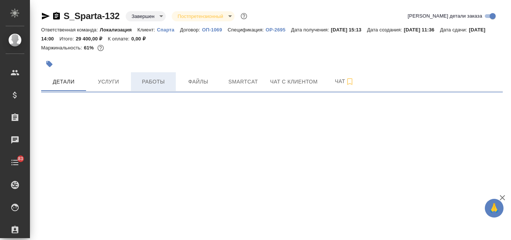
select select "RU"
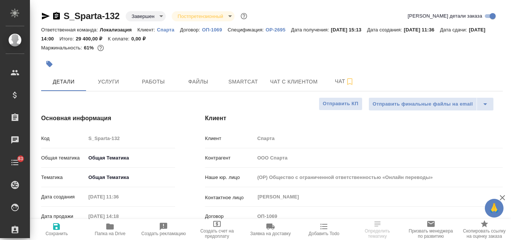
type textarea "x"
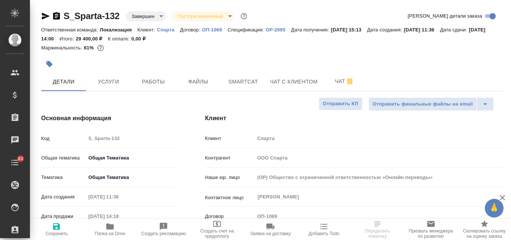
type textarea "x"
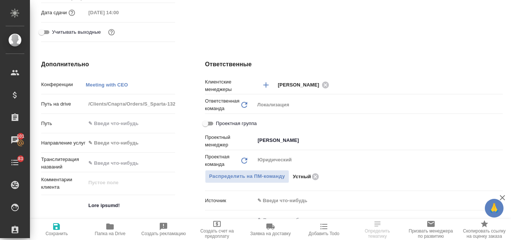
scroll to position [112, 0]
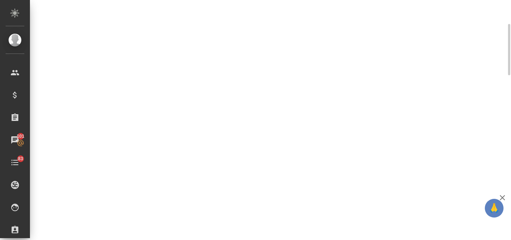
select select "RU"
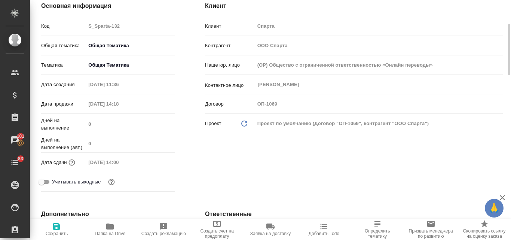
type textarea "x"
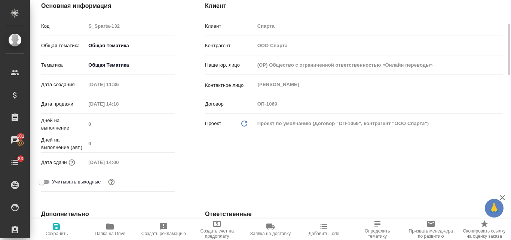
type textarea "x"
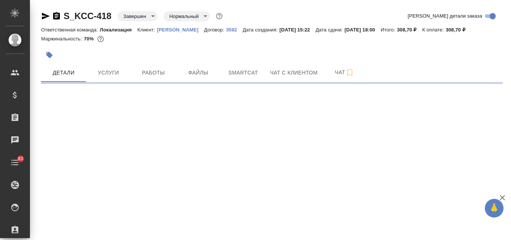
select select "RU"
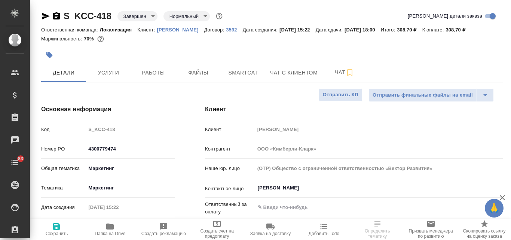
type textarea "x"
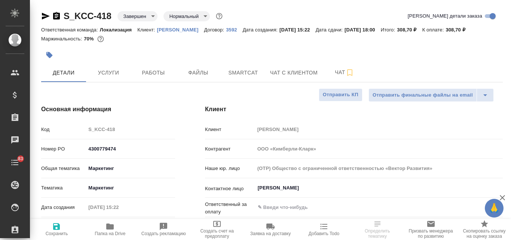
type textarea "x"
click at [169, 30] on p "[PERSON_NAME]" at bounding box center [180, 30] width 47 height 6
type textarea "x"
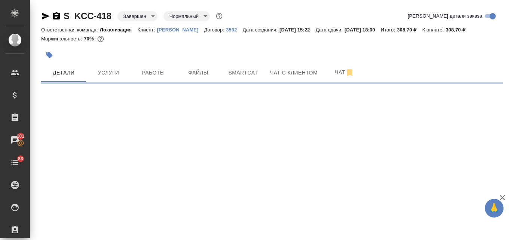
select select "RU"
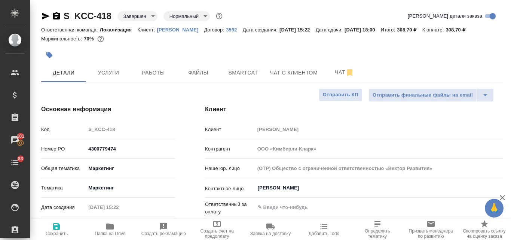
type textarea "x"
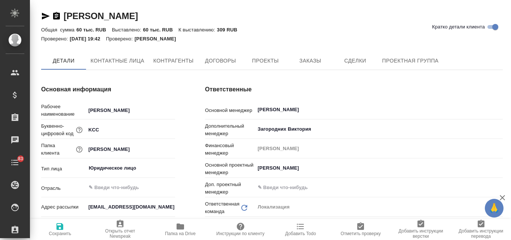
type textarea "x"
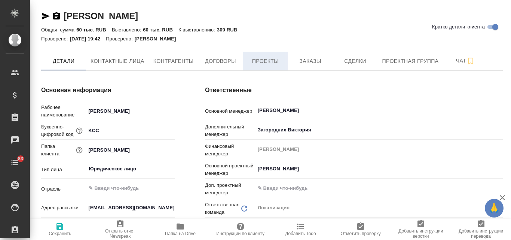
type textarea "x"
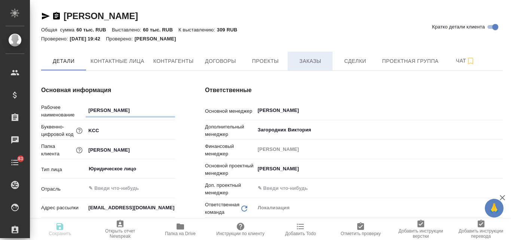
type textarea "x"
click at [305, 66] on button "Заказы" at bounding box center [309, 61] width 45 height 19
type textarea "x"
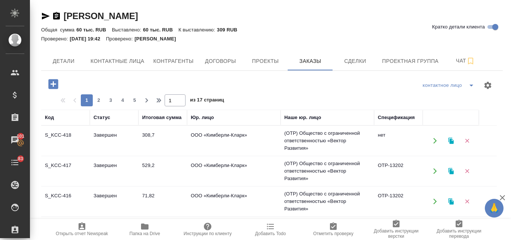
click at [111, 164] on td "Завершен" at bounding box center [114, 171] width 49 height 26
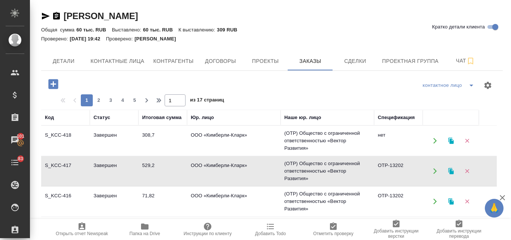
click at [111, 164] on td "Завершен" at bounding box center [114, 171] width 49 height 26
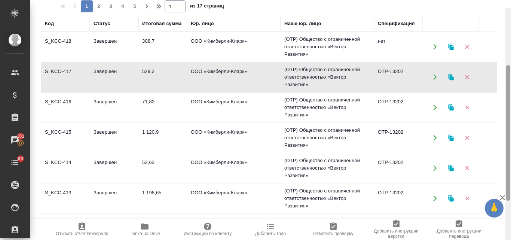
scroll to position [89, 0]
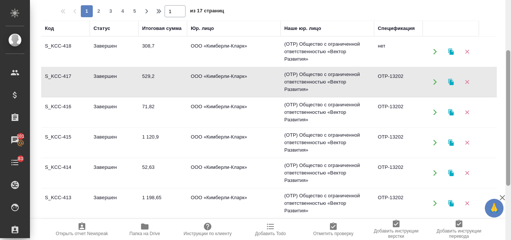
drag, startPoint x: 509, startPoint y: 84, endPoint x: 508, endPoint y: 71, distance: 13.1
click at [508, 71] on div at bounding box center [508, 117] width 4 height 135
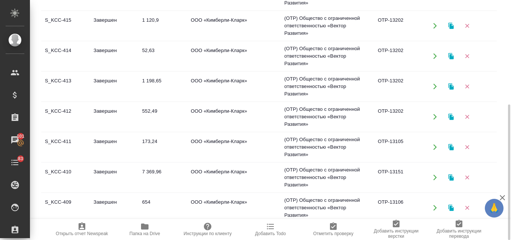
scroll to position [0, 0]
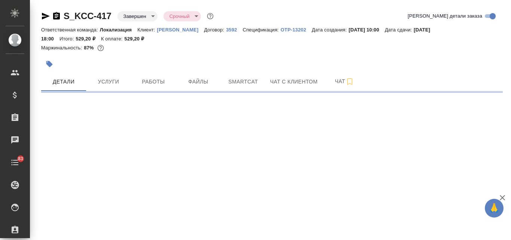
select select "RU"
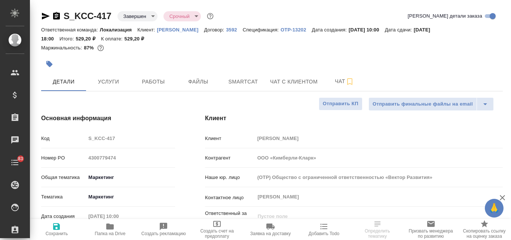
type textarea "x"
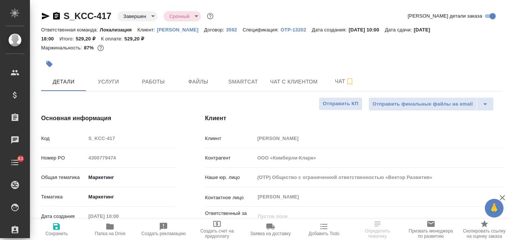
type textarea "x"
click at [284, 28] on p "OTP-13202" at bounding box center [295, 30] width 31 height 6
type textarea "x"
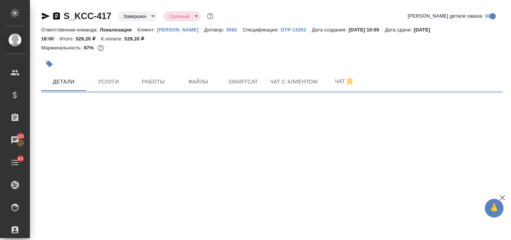
select select "RU"
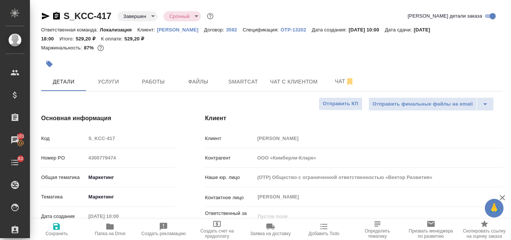
type textarea "x"
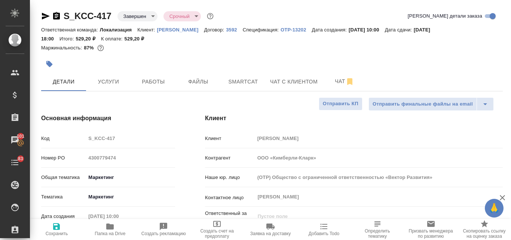
type textarea "x"
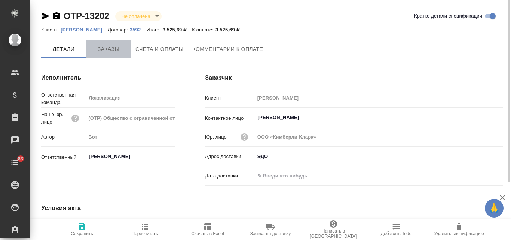
click at [111, 48] on span "Заказы" at bounding box center [108, 48] width 36 height 9
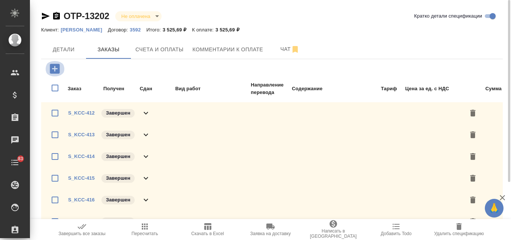
click at [51, 66] on icon "button" at bounding box center [55, 69] width 10 height 10
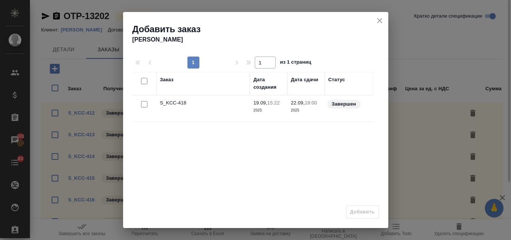
click at [142, 104] on input "checkbox" at bounding box center [144, 104] width 6 height 6
checkbox input "true"
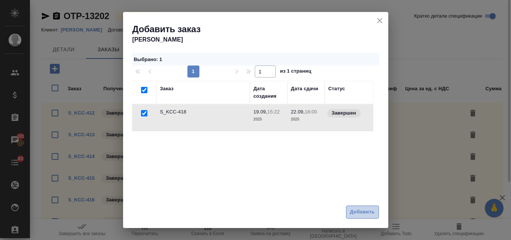
click at [370, 215] on span "Добавить" at bounding box center [362, 211] width 25 height 9
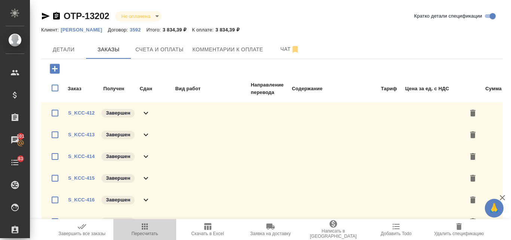
click at [142, 228] on icon "button" at bounding box center [145, 226] width 6 height 6
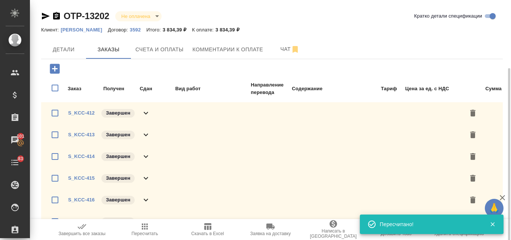
scroll to position [36, 0]
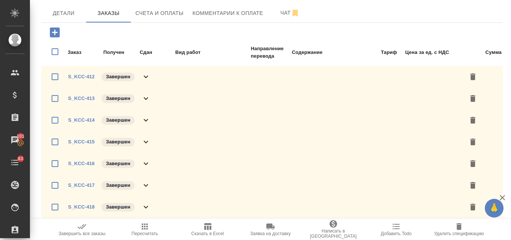
click at [151, 230] on span "Пересчитать" at bounding box center [145, 229] width 54 height 14
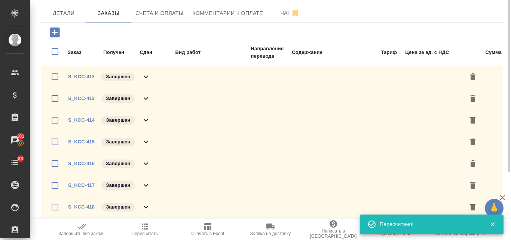
scroll to position [0, 0]
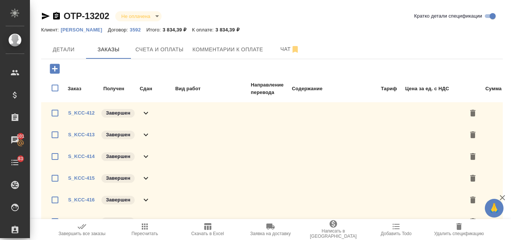
click at [141, 228] on icon "button" at bounding box center [144, 226] width 9 height 9
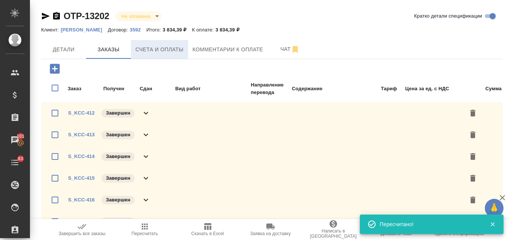
click at [167, 47] on span "Счета и оплаты" at bounding box center [159, 49] width 48 height 9
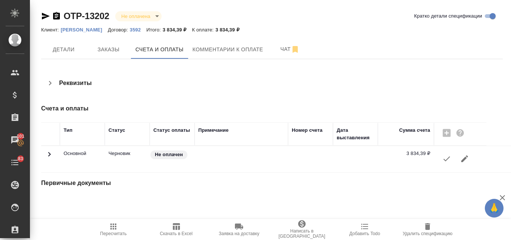
click at [175, 226] on icon "button" at bounding box center [176, 226] width 7 height 7
click at [111, 227] on icon "button" at bounding box center [113, 226] width 6 height 6
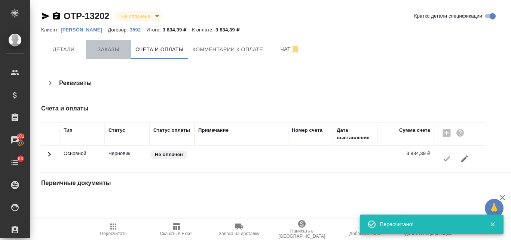
click at [101, 53] on span "Заказы" at bounding box center [108, 49] width 36 height 9
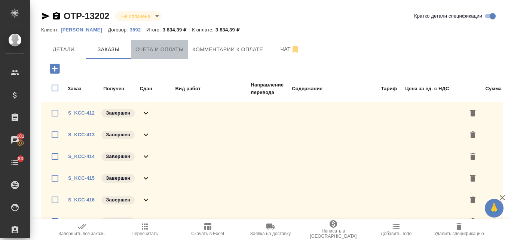
click at [177, 47] on span "Счета и оплаты" at bounding box center [159, 49] width 48 height 9
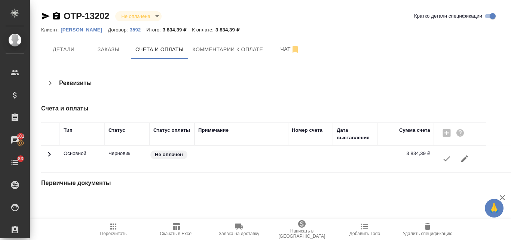
click at [443, 160] on icon "button" at bounding box center [446, 158] width 9 height 9
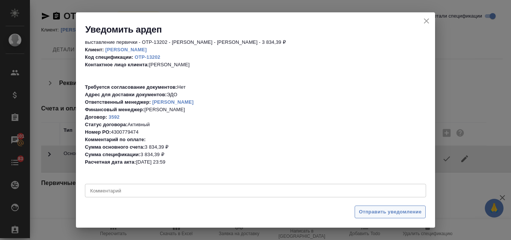
click at [370, 215] on span "Отправить уведомление" at bounding box center [390, 211] width 63 height 9
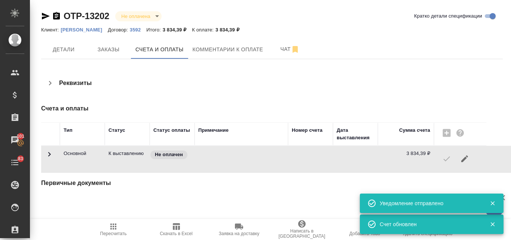
click at [46, 16] on icon "button" at bounding box center [46, 16] width 8 height 7
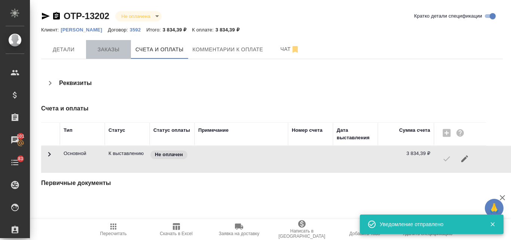
click at [93, 47] on span "Заказы" at bounding box center [108, 49] width 36 height 9
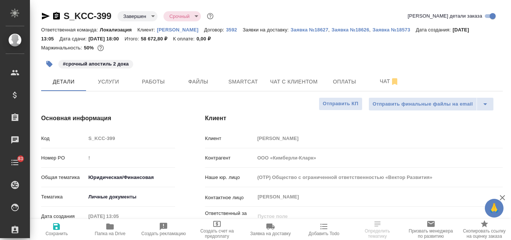
select select "RU"
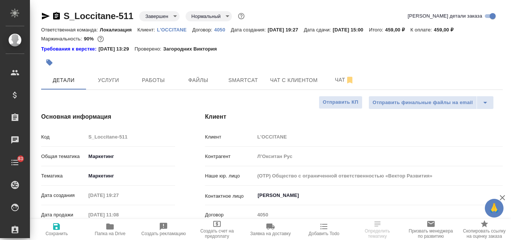
select select "RU"
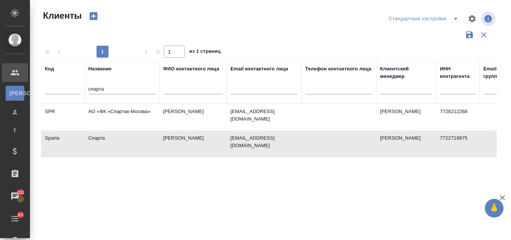
select select "RU"
